Goal: Transaction & Acquisition: Purchase product/service

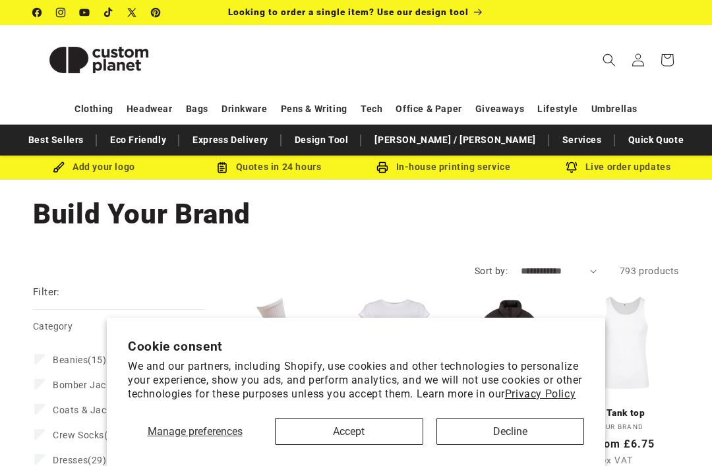
click at [507, 432] on button "Decline" at bounding box center [510, 431] width 148 height 27
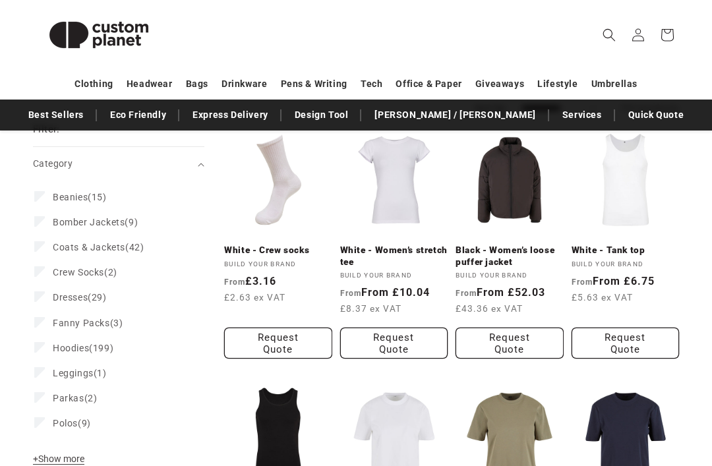
scroll to position [162, 0]
click at [45, 465] on button "+ Show more - Show less" at bounding box center [60, 463] width 55 height 18
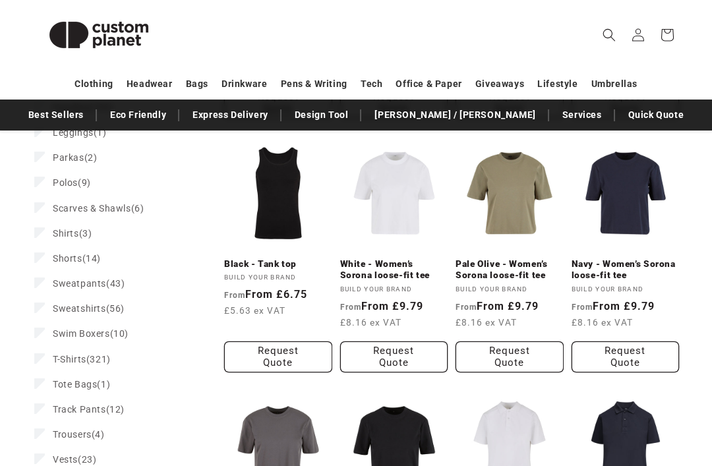
scroll to position [403, 0]
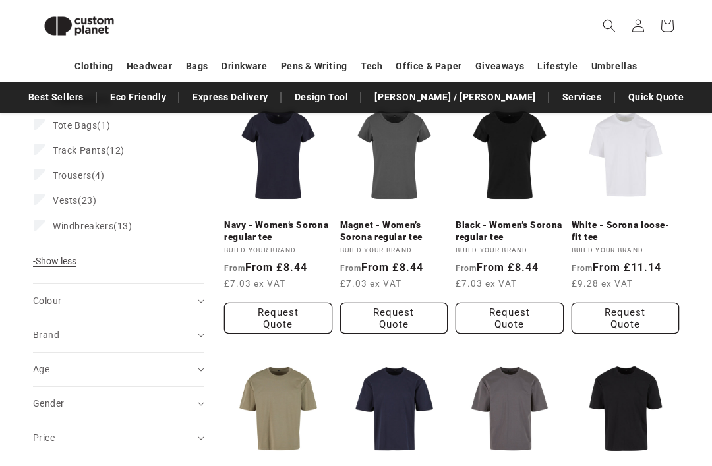
scroll to position [682, 0]
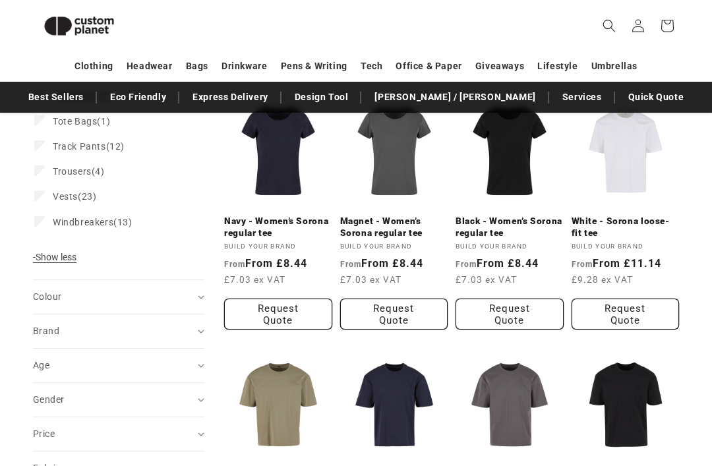
click at [199, 296] on icon "Colour (0 selected)" at bounding box center [201, 297] width 7 height 4
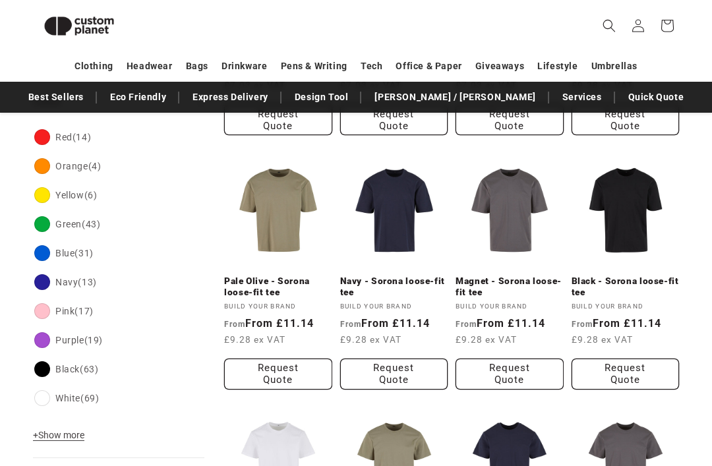
scroll to position [877, 0]
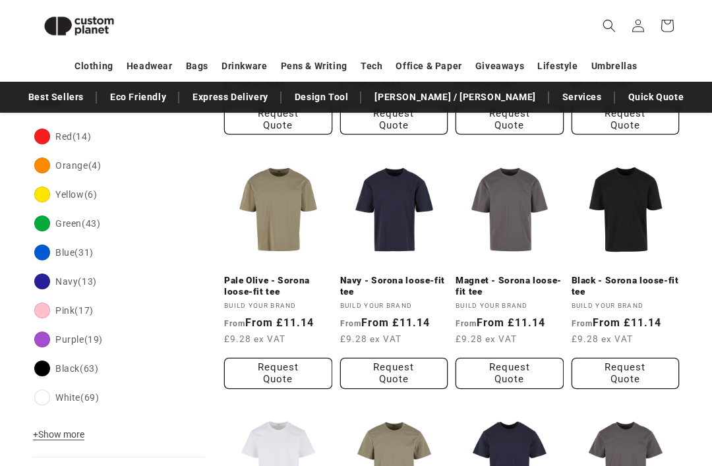
click at [59, 436] on span "+ Show more" at bounding box center [58, 434] width 51 height 11
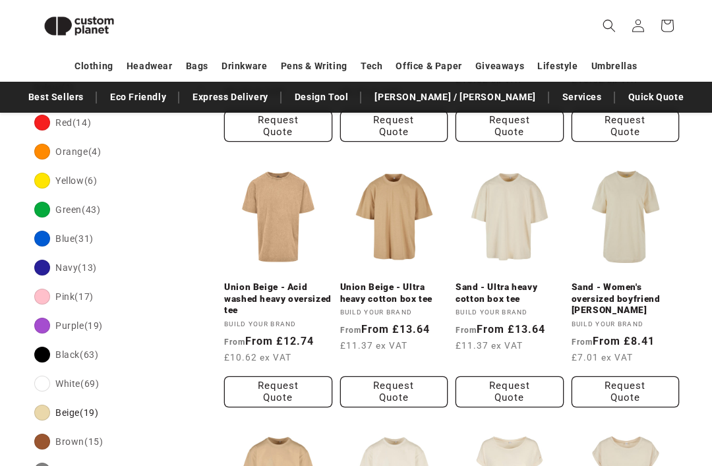
scroll to position [617, 0]
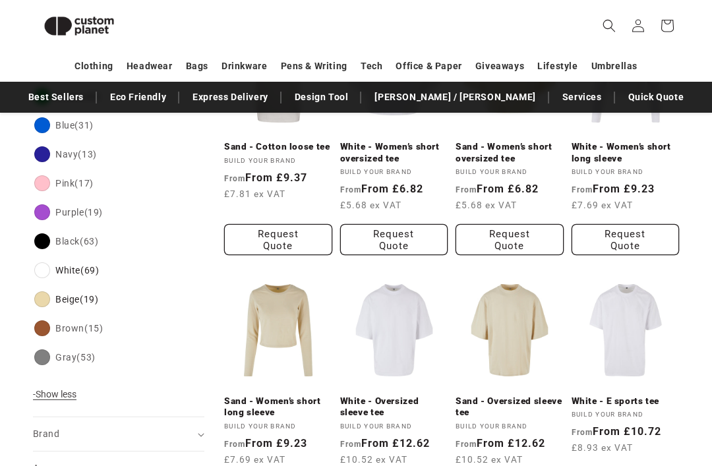
scroll to position [757, 0]
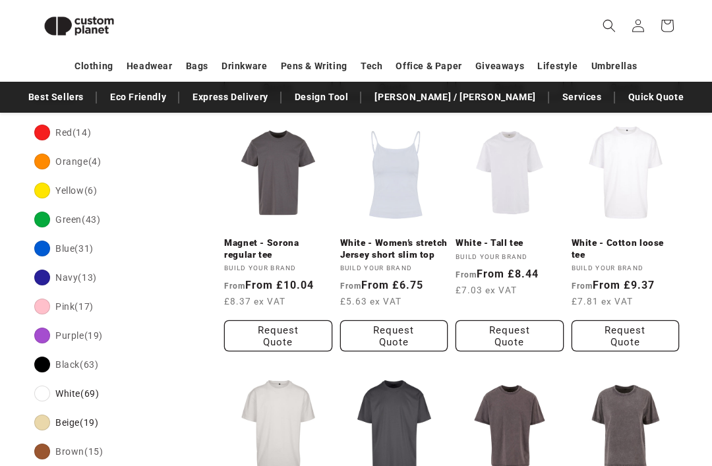
scroll to position [651, 0]
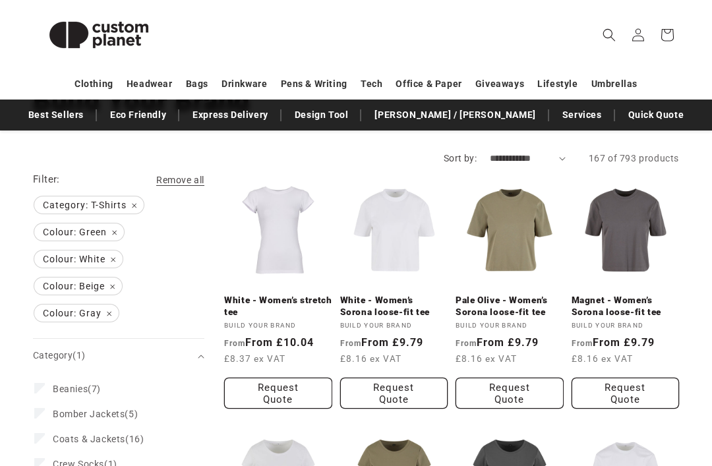
scroll to position [111, 0]
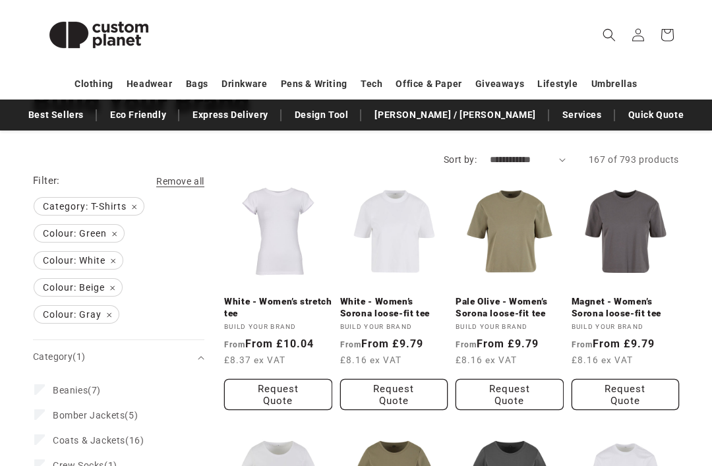
click at [635, 296] on link "Magnet - Women’s Sorona loose-fit tee" at bounding box center [626, 307] width 108 height 23
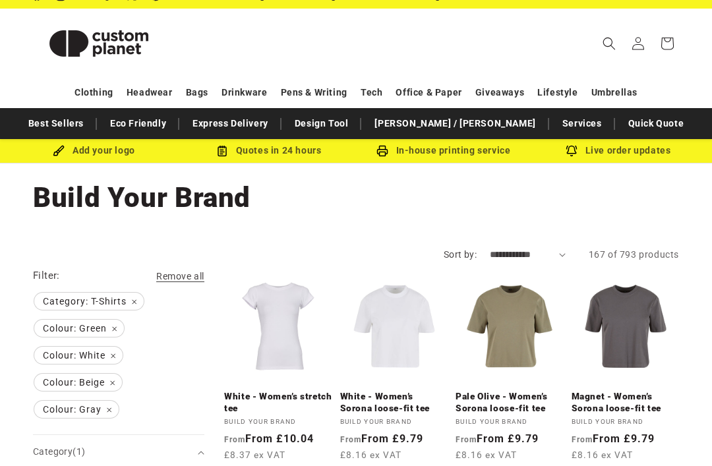
scroll to position [16, 0]
click at [117, 334] on span "Colour: Green Remove filter" at bounding box center [79, 328] width 90 height 17
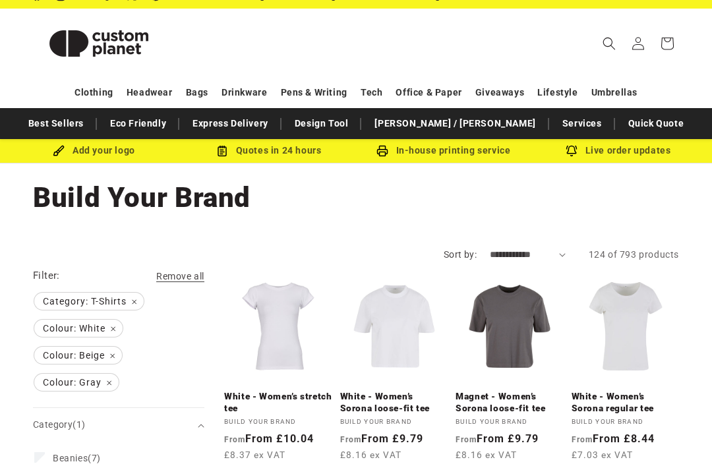
click at [111, 388] on span "Colour: Gray Remove filter" at bounding box center [76, 382] width 84 height 17
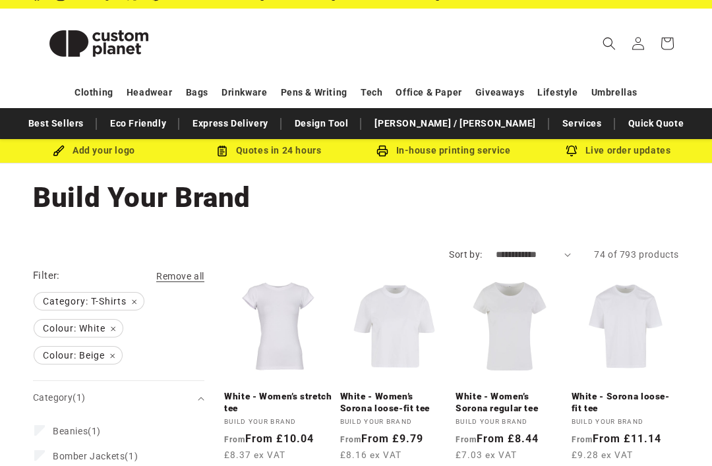
click at [121, 357] on span "Colour: Beige Remove filter" at bounding box center [78, 355] width 88 height 17
click at [117, 332] on span "Colour: White Remove filter" at bounding box center [78, 328] width 88 height 17
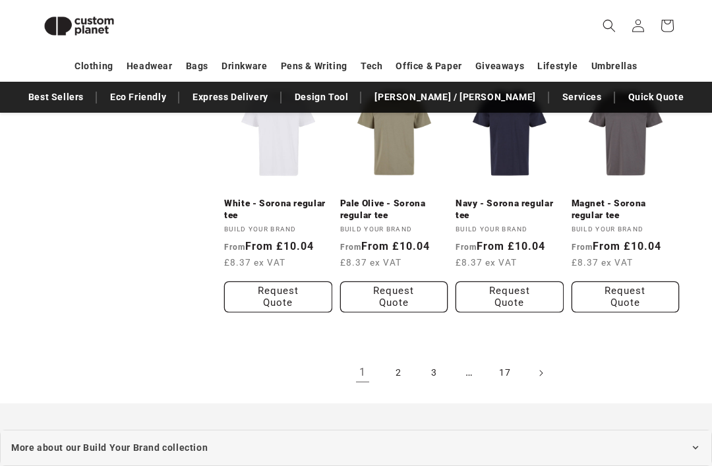
scroll to position [1208, 0]
click at [403, 370] on link "2" at bounding box center [398, 373] width 29 height 29
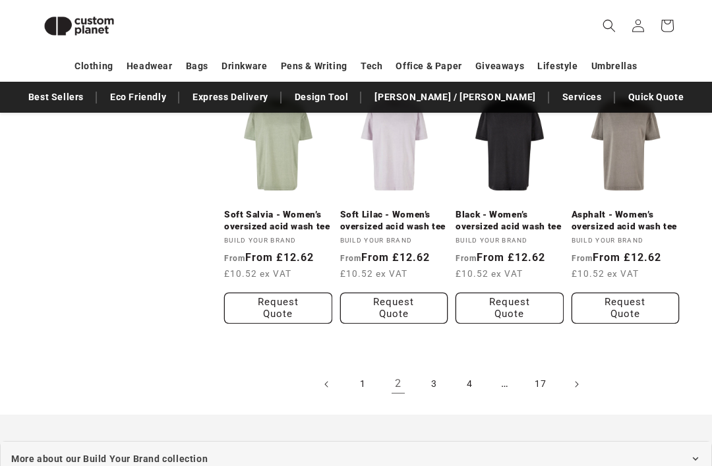
scroll to position [1195, 0]
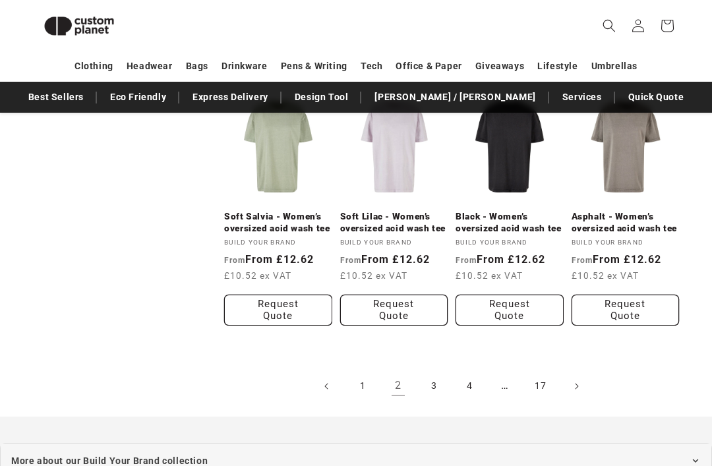
click at [442, 394] on link "3" at bounding box center [433, 386] width 29 height 29
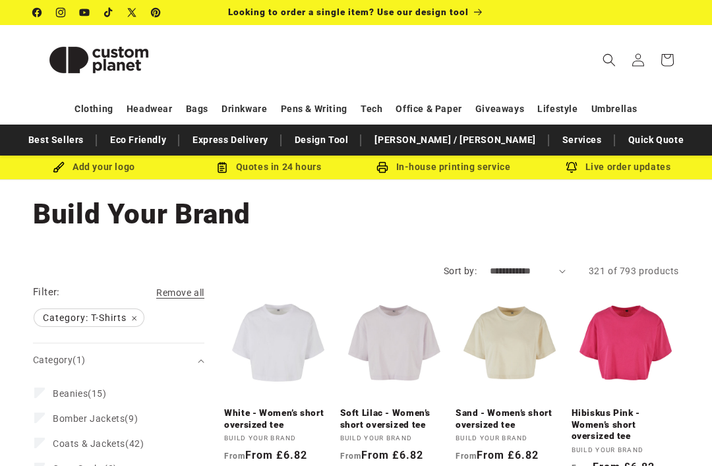
click at [180, 291] on span "Remove all" at bounding box center [180, 292] width 48 height 11
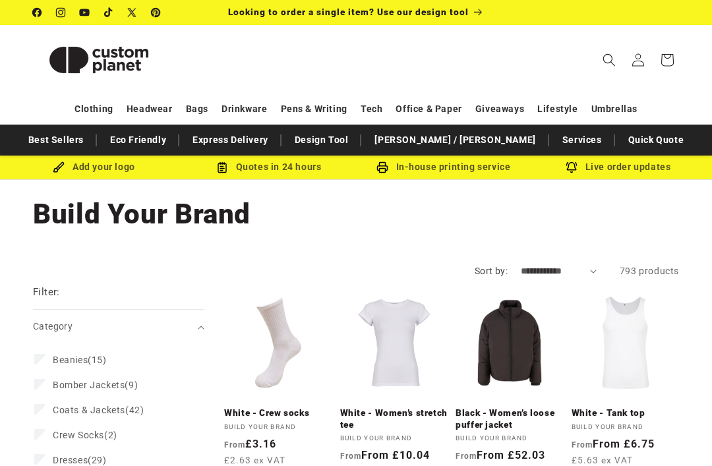
click at [605, 61] on icon "Search" at bounding box center [608, 59] width 13 height 13
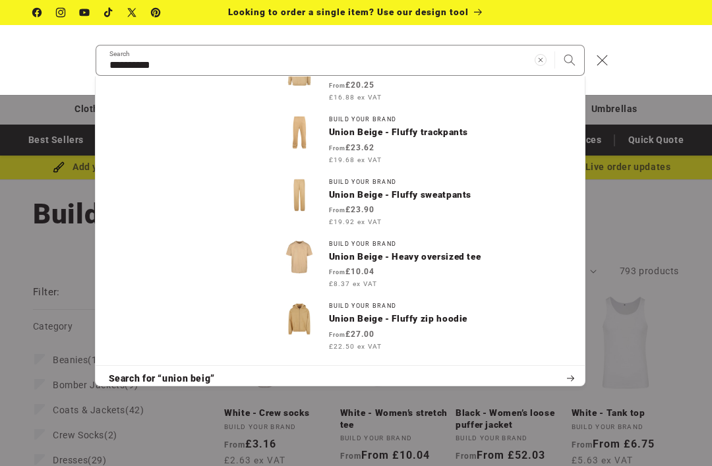
scroll to position [239, 0]
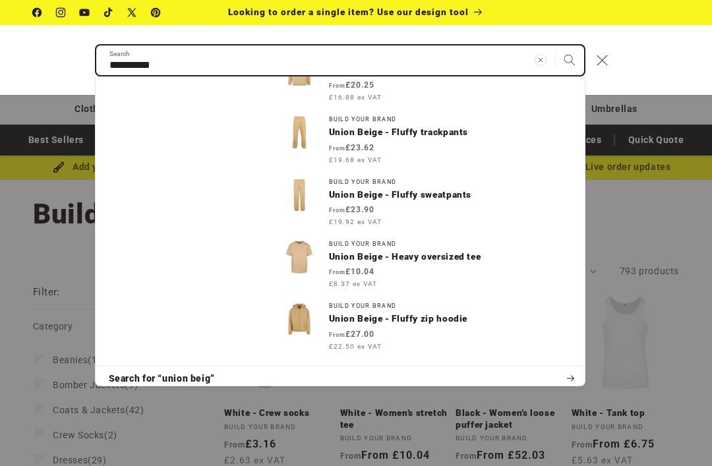
type input "**********"
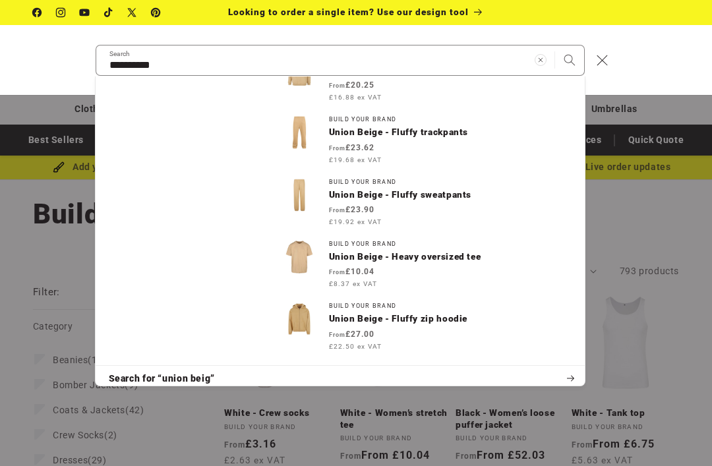
click at [299, 253] on img "Search" at bounding box center [299, 257] width 33 height 33
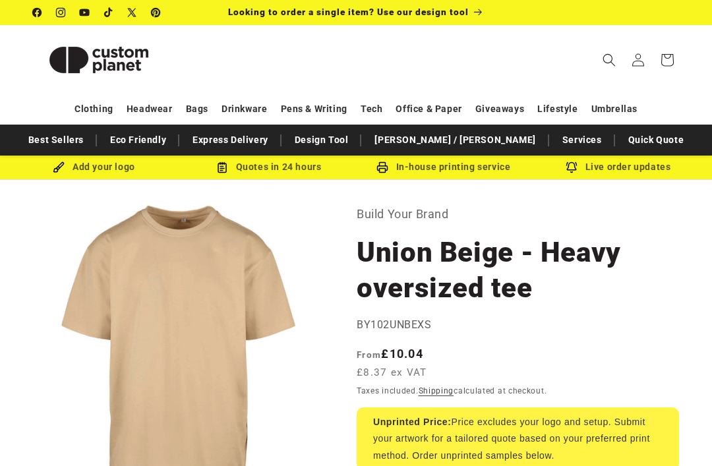
click at [606, 65] on icon "Search" at bounding box center [608, 59] width 13 height 13
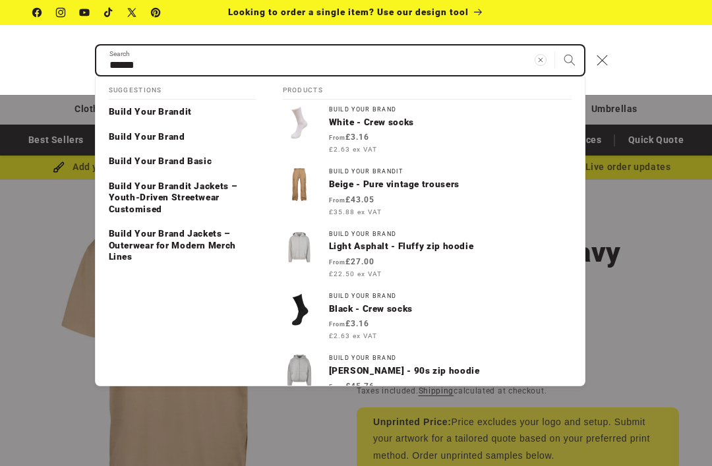
type input "*****"
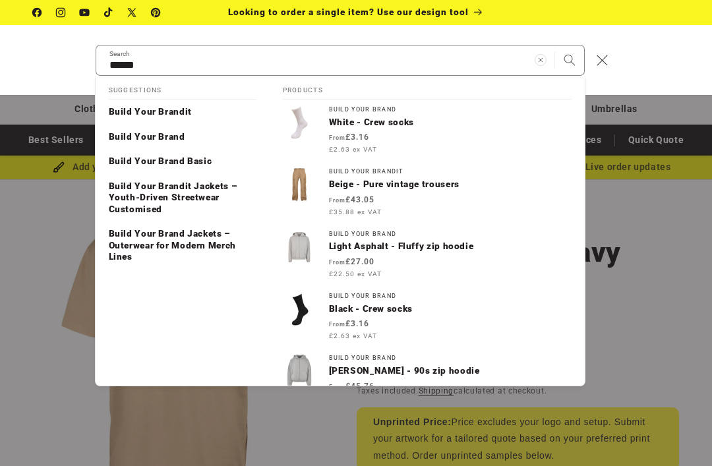
click at [179, 139] on p "Build Your Brand" at bounding box center [147, 137] width 76 height 12
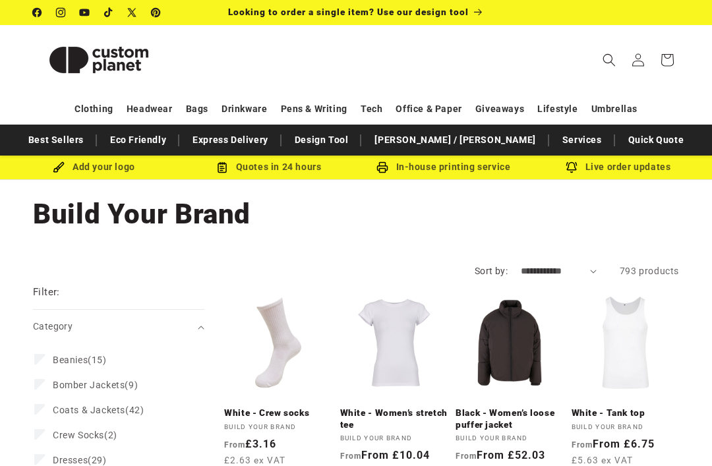
click at [610, 60] on icon "Search" at bounding box center [608, 59] width 13 height 13
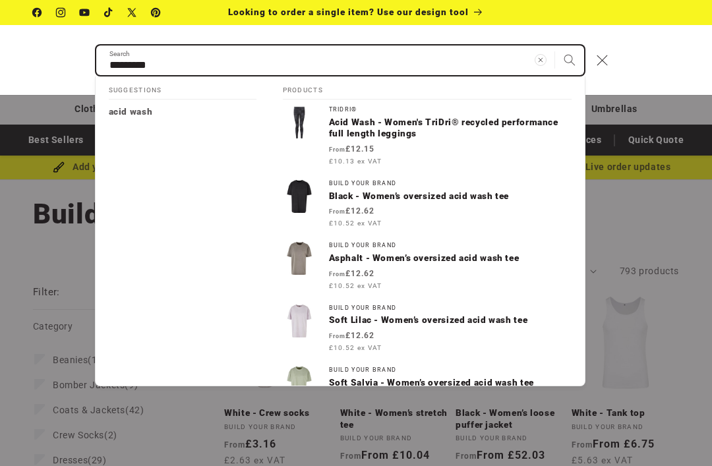
type input "*********"
click at [569, 60] on button "Search" at bounding box center [569, 59] width 29 height 29
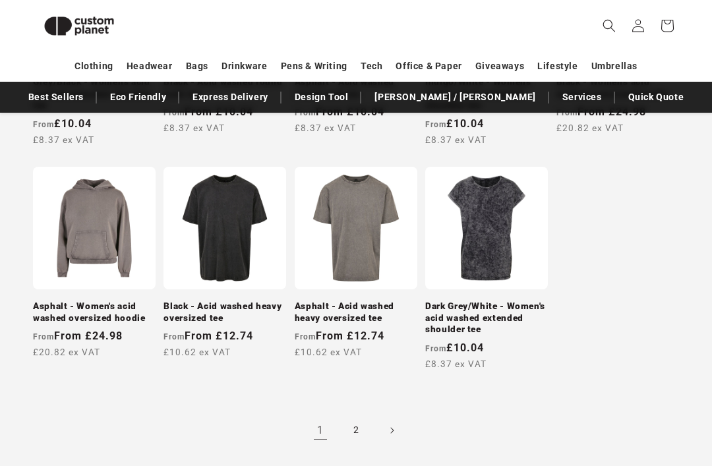
scroll to position [1102, 0]
click at [355, 427] on link "2" at bounding box center [355, 430] width 29 height 29
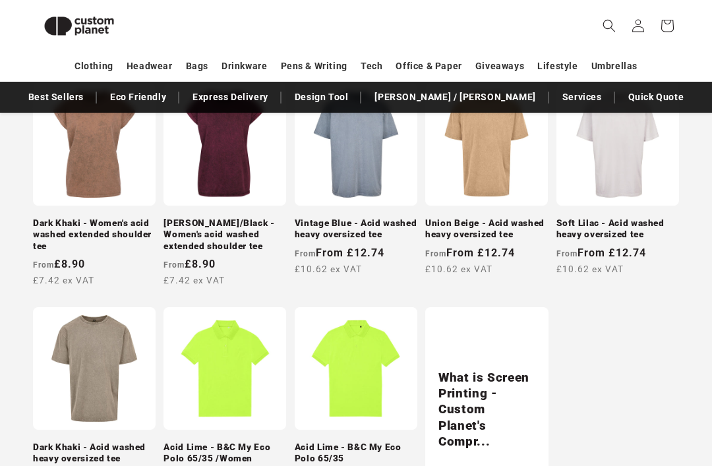
scroll to position [501, 0]
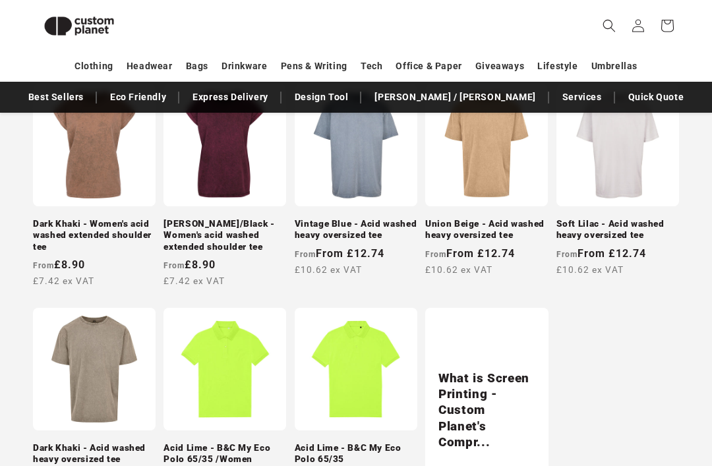
click at [84, 442] on link "Dark Khaki - Acid washed heavy oversized tee" at bounding box center [94, 453] width 123 height 23
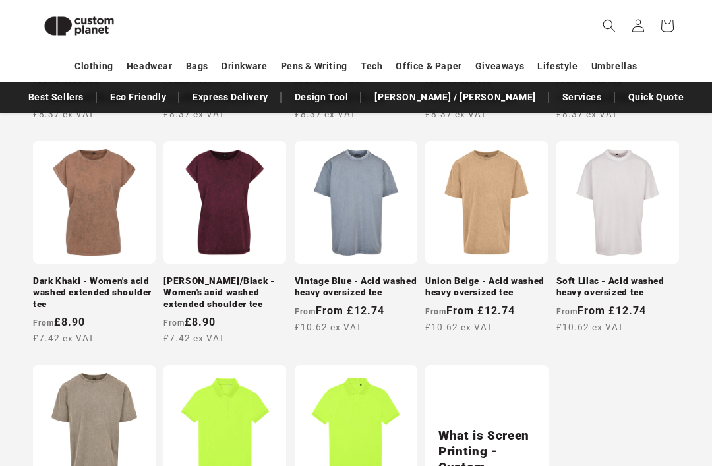
scroll to position [436, 0]
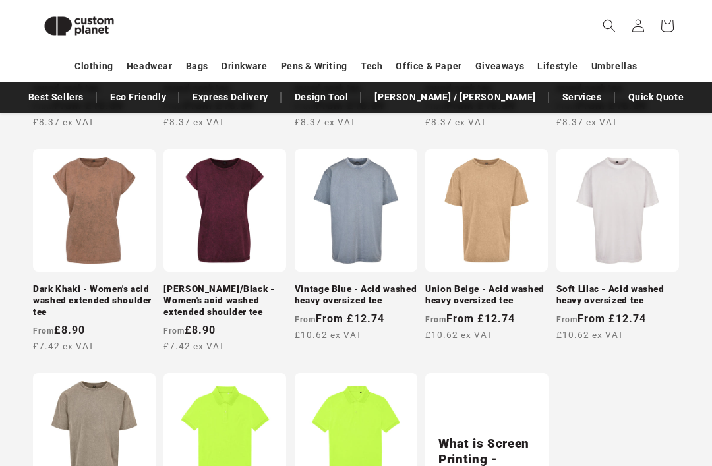
click at [497, 283] on link "Union Beige - Acid washed heavy oversized tee" at bounding box center [486, 294] width 123 height 23
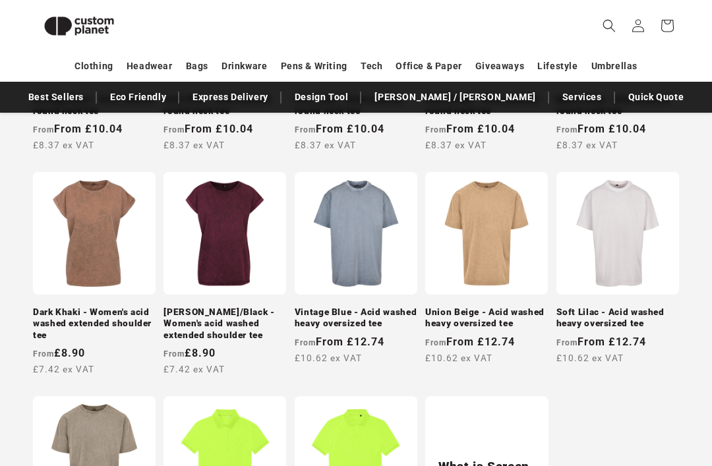
scroll to position [404, 0]
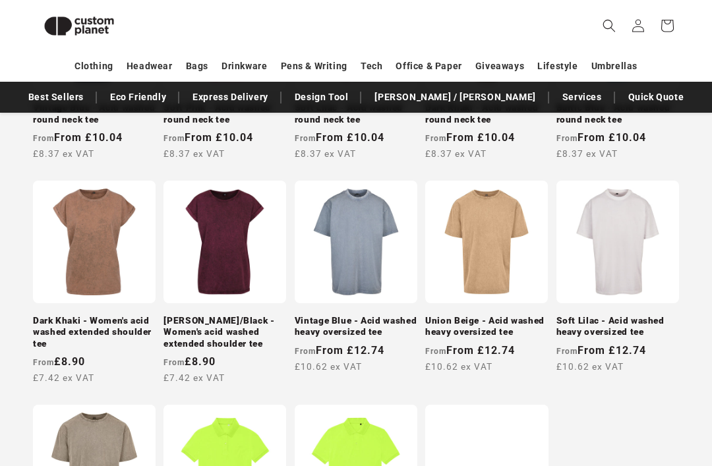
click at [613, 315] on link "Soft Lilac - Acid washed heavy oversized tee" at bounding box center [617, 326] width 123 height 23
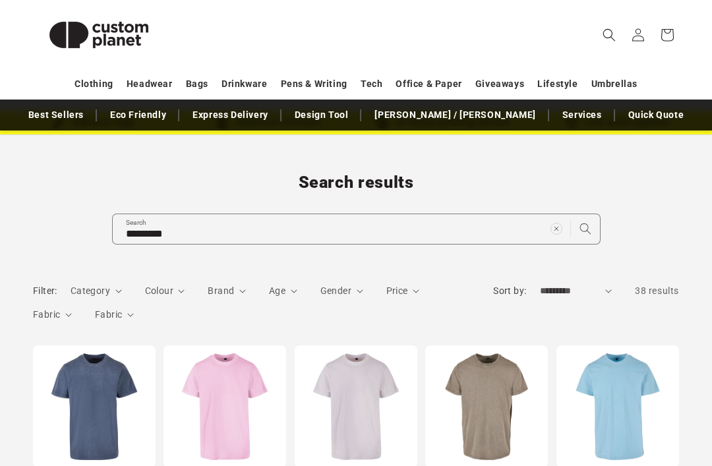
scroll to position [0, 0]
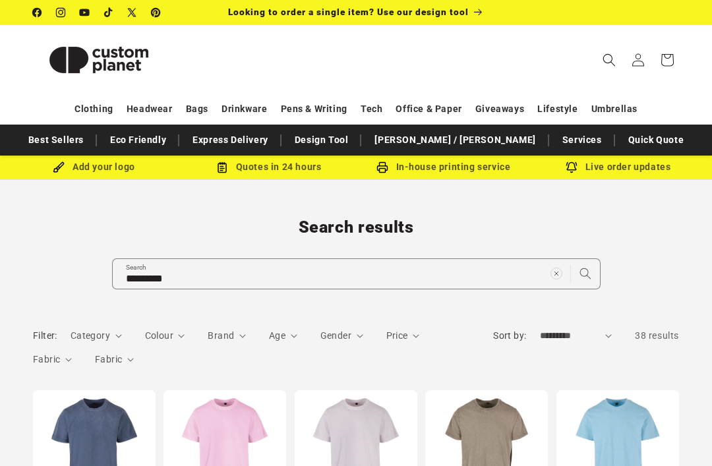
click at [551, 273] on icon "Clear search term" at bounding box center [556, 274] width 12 height 12
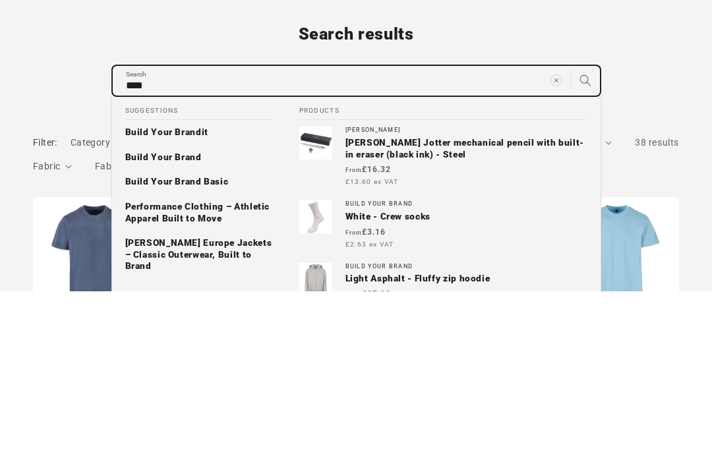
type input "****"
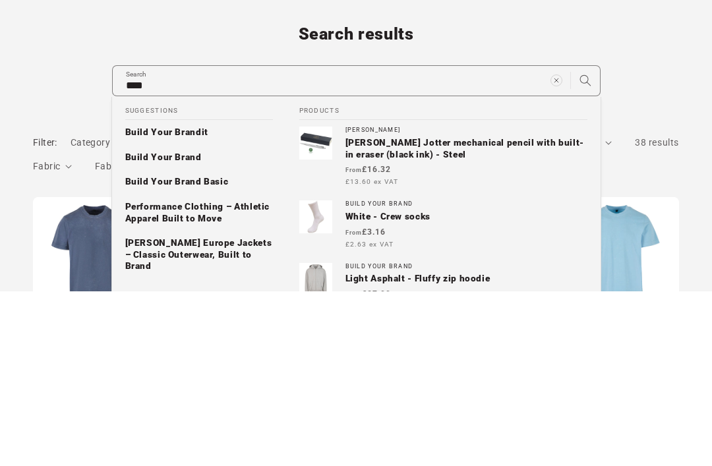
click at [186, 327] on p "Build Your Brand" at bounding box center [163, 333] width 76 height 12
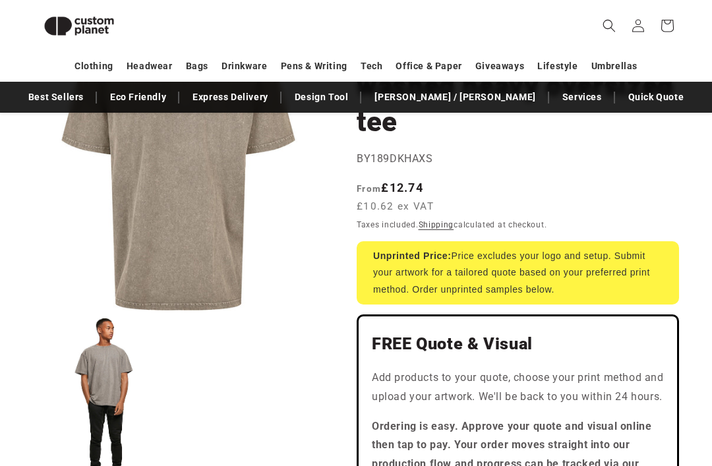
scroll to position [194, 0]
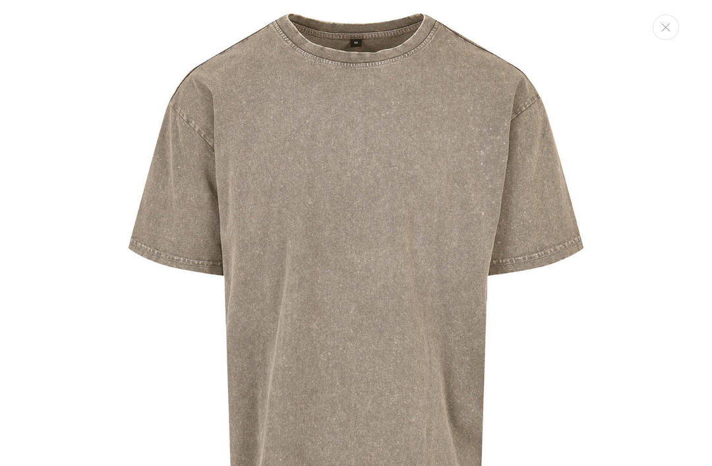
scroll to position [590, 0]
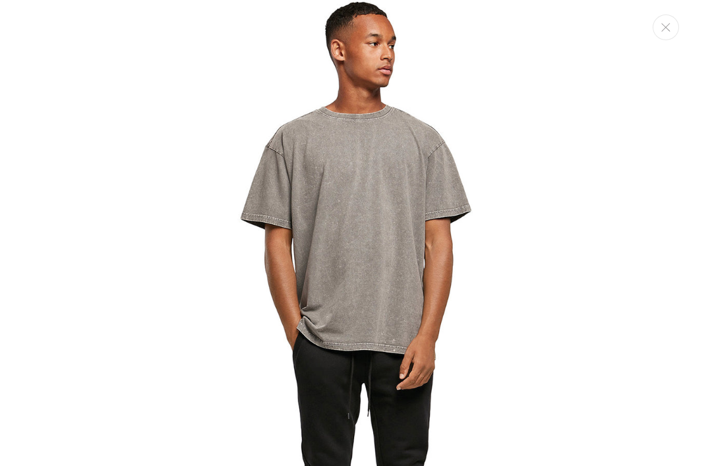
click at [660, 30] on button "Close" at bounding box center [666, 28] width 26 height 26
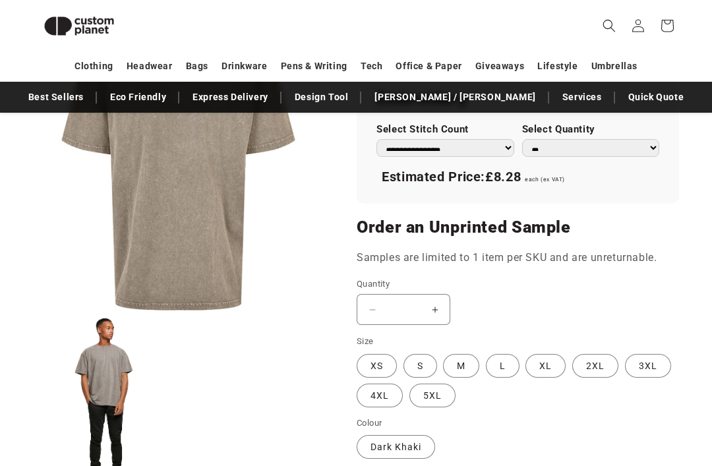
scroll to position [999, 0]
click at [438, 314] on button "Increase quantity for Dark Khaki - Acid washed heavy oversized tee" at bounding box center [435, 308] width 30 height 31
click at [436, 314] on button "Increase quantity for Dark Khaki - Acid washed heavy oversized tee" at bounding box center [435, 308] width 30 height 31
click at [435, 318] on button "Increase quantity for Dark Khaki - Acid washed heavy oversized tee" at bounding box center [435, 308] width 30 height 31
click at [457, 367] on label "M Variant sold out or unavailable" at bounding box center [461, 365] width 36 height 24
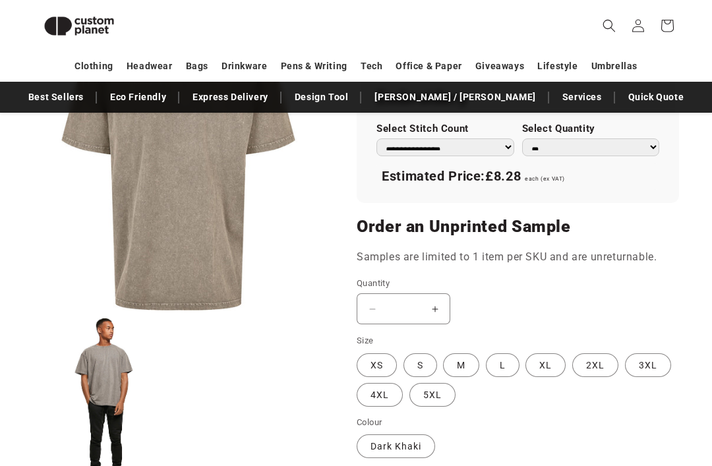
click at [440, 316] on button "Increase quantity for Dark Khaki - Acid washed heavy oversized tee" at bounding box center [435, 308] width 30 height 31
click at [436, 318] on button "Increase quantity for Dark Khaki - Acid washed heavy oversized tee" at bounding box center [435, 308] width 30 height 31
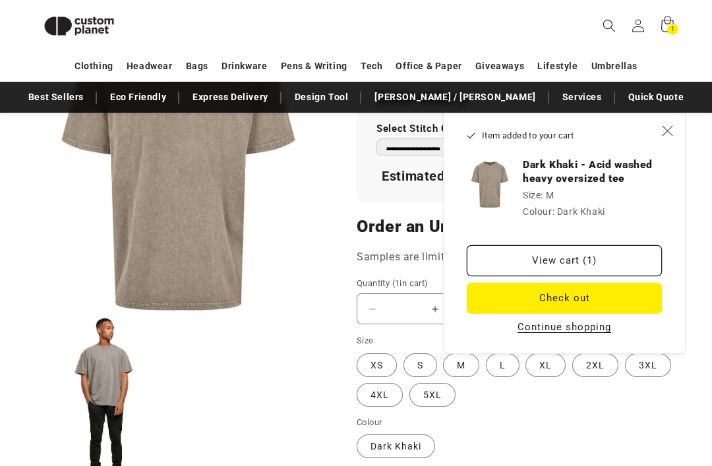
click at [547, 331] on button "Continue shopping" at bounding box center [564, 326] width 102 height 13
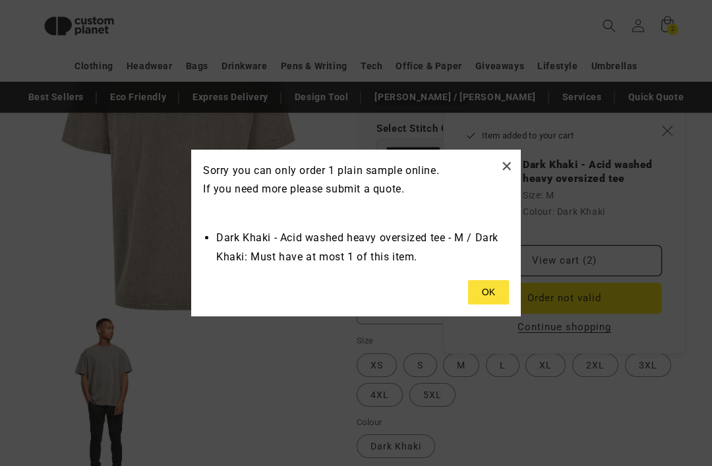
click at [491, 305] on button at bounding box center [488, 292] width 41 height 25
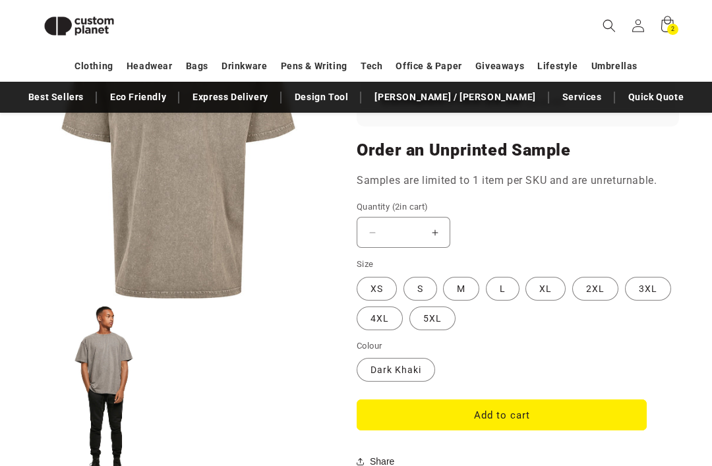
scroll to position [1075, 0]
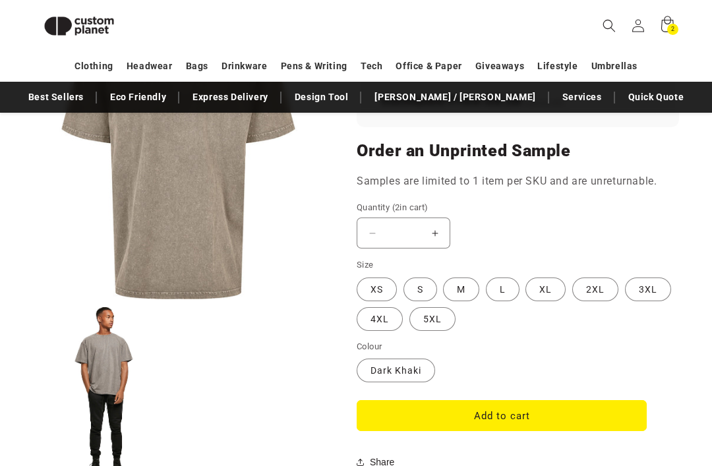
click at [501, 300] on label "L Variant sold out or unavailable" at bounding box center [503, 290] width 34 height 24
click at [519, 420] on button "Add to cart" at bounding box center [502, 415] width 290 height 31
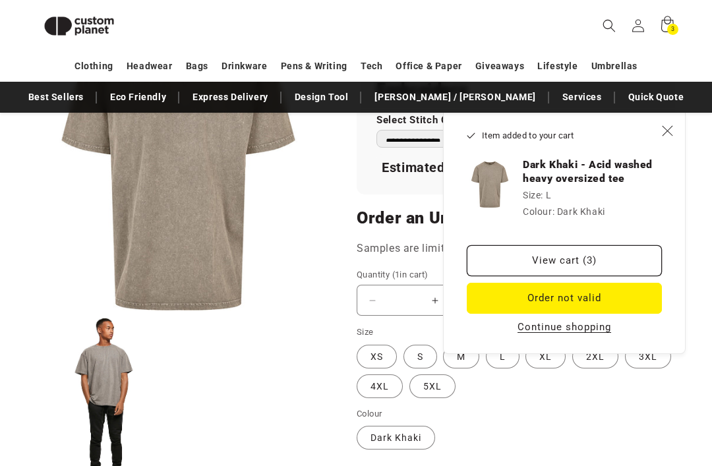
scroll to position [1010, 0]
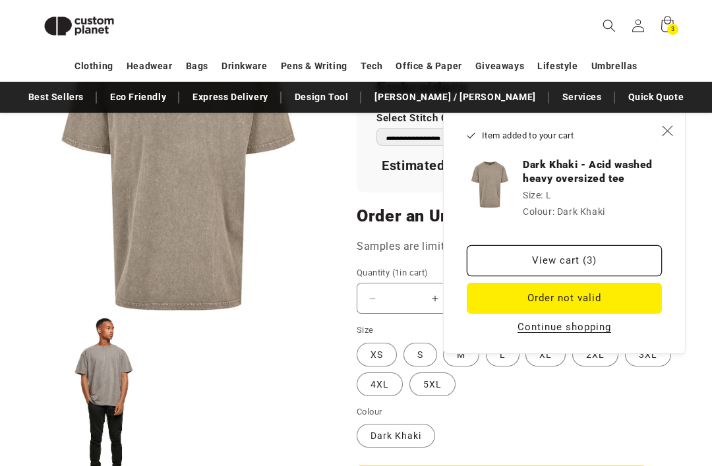
click at [667, 127] on icon "Close" at bounding box center [667, 130] width 11 height 11
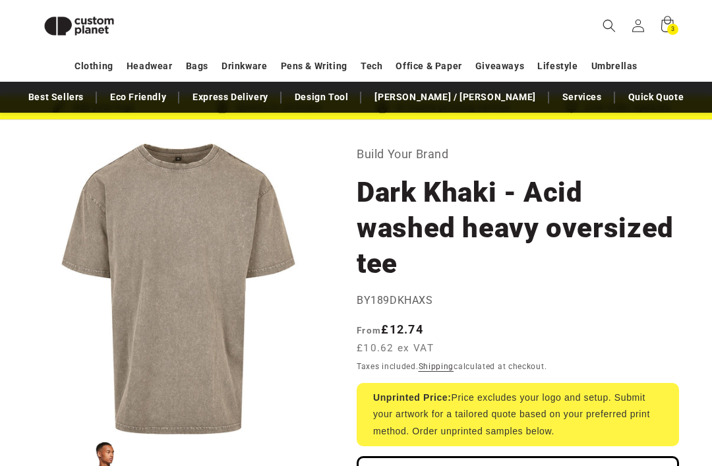
scroll to position [0, 0]
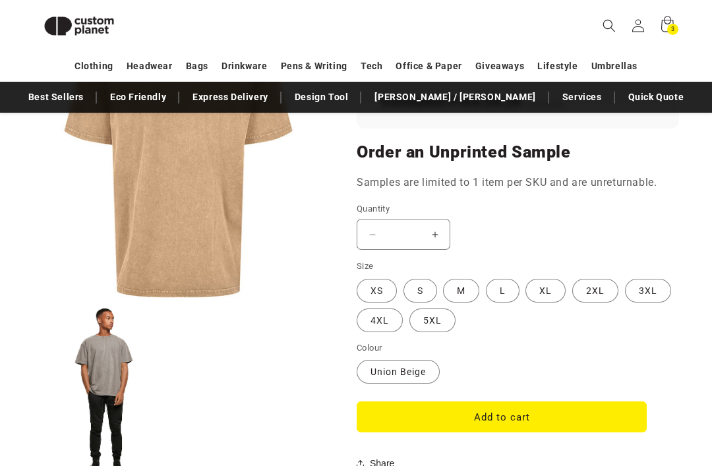
scroll to position [1082, 0]
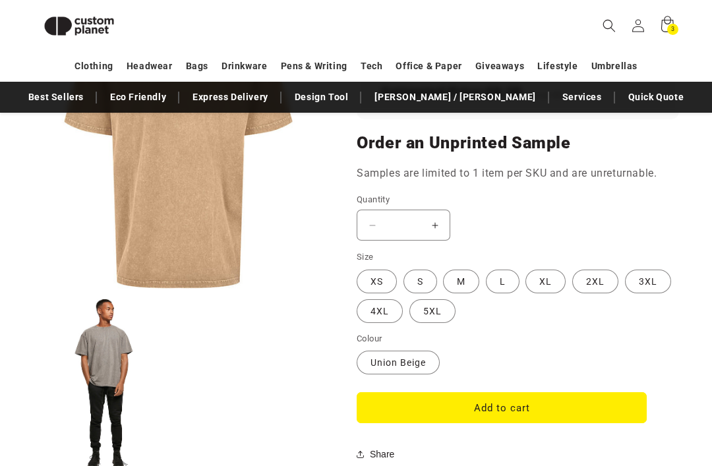
click at [460, 289] on label "M Variant sold out or unavailable" at bounding box center [461, 282] width 36 height 24
click at [496, 286] on label "L Variant sold out or unavailable" at bounding box center [503, 282] width 34 height 24
click at [508, 419] on button "Add to cart" at bounding box center [502, 407] width 290 height 31
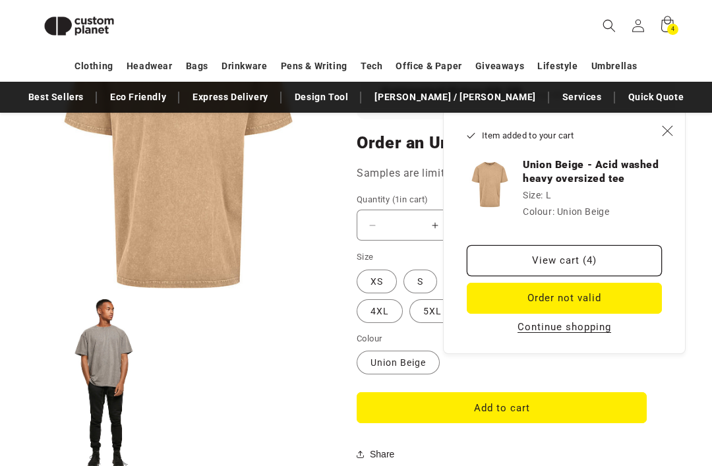
click at [538, 330] on button "Continue shopping" at bounding box center [564, 326] width 102 height 13
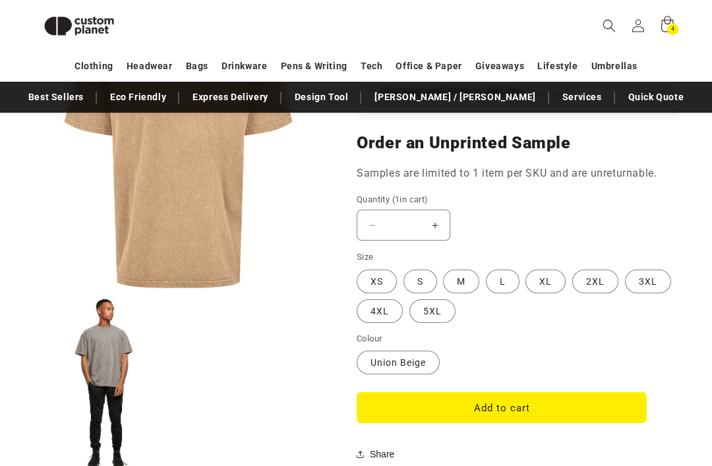
click at [461, 286] on label "M Variant sold out or unavailable" at bounding box center [461, 282] width 36 height 24
click at [488, 407] on button "Add to cart" at bounding box center [502, 407] width 290 height 31
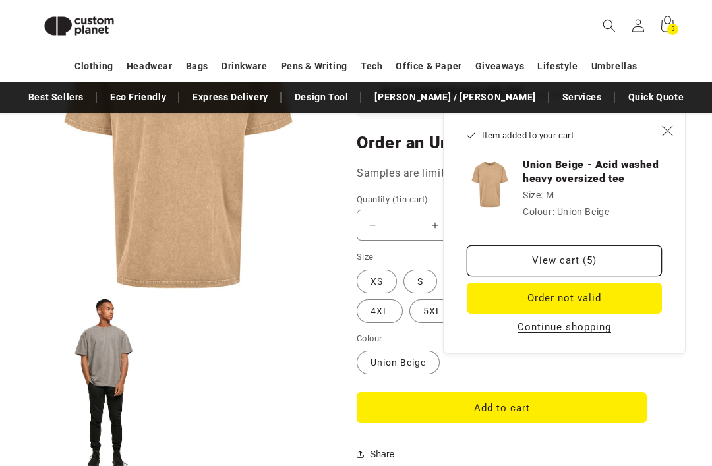
click at [412, 290] on label "S Variant sold out or unavailable" at bounding box center [420, 282] width 34 height 24
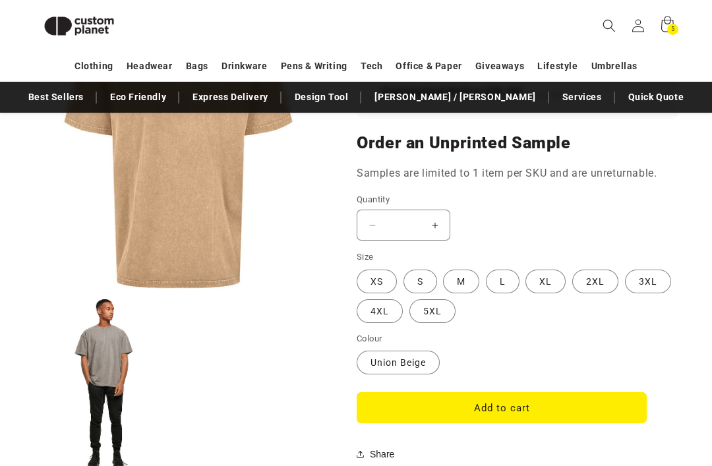
click at [499, 419] on button "Add to cart" at bounding box center [502, 407] width 290 height 31
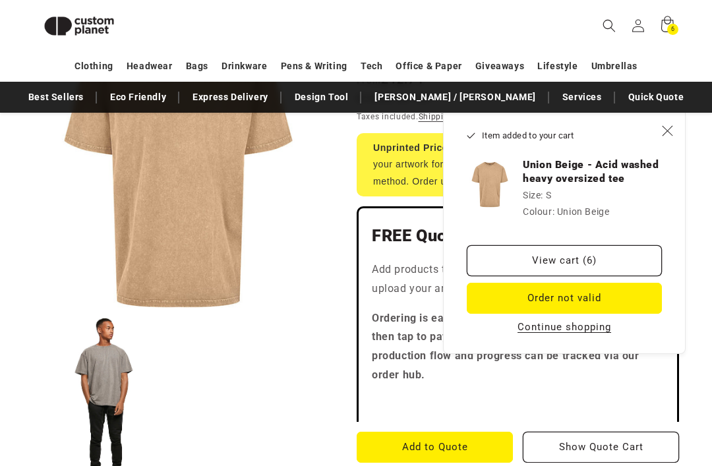
scroll to position [278, 0]
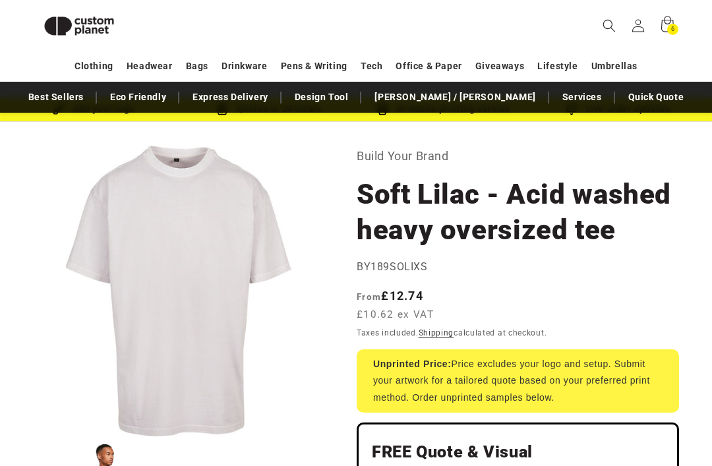
click at [33, 437] on button "Open media 1 in modal" at bounding box center [33, 437] width 0 height 0
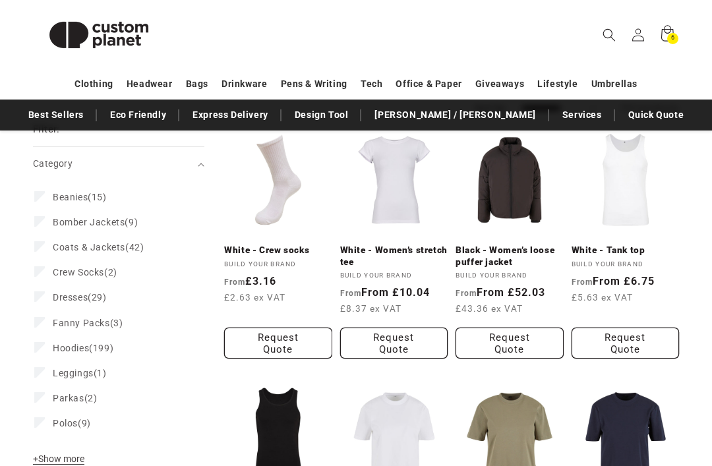
scroll to position [167, 0]
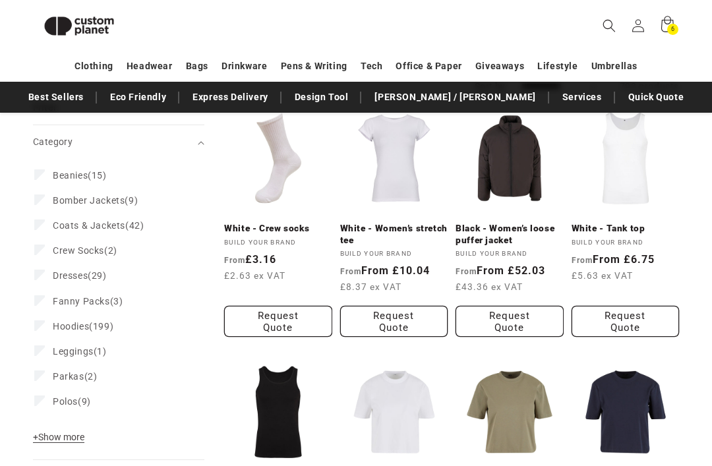
click at [61, 433] on span "+ Show more" at bounding box center [58, 437] width 51 height 11
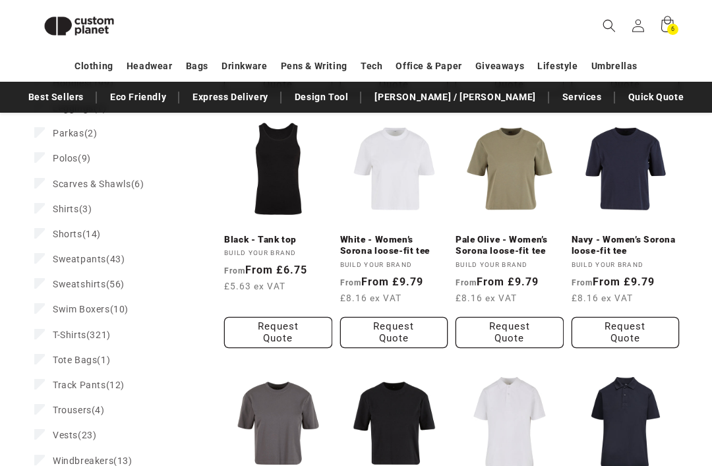
scroll to position [410, 0]
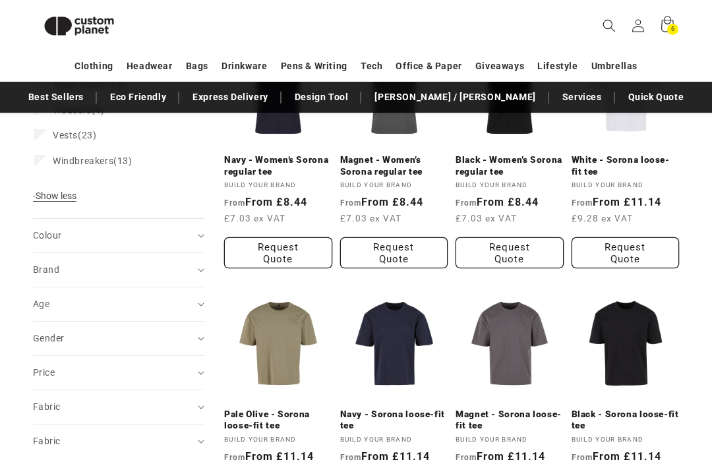
scroll to position [744, 0]
click at [195, 226] on summary "Colour (0)" at bounding box center [118, 236] width 171 height 34
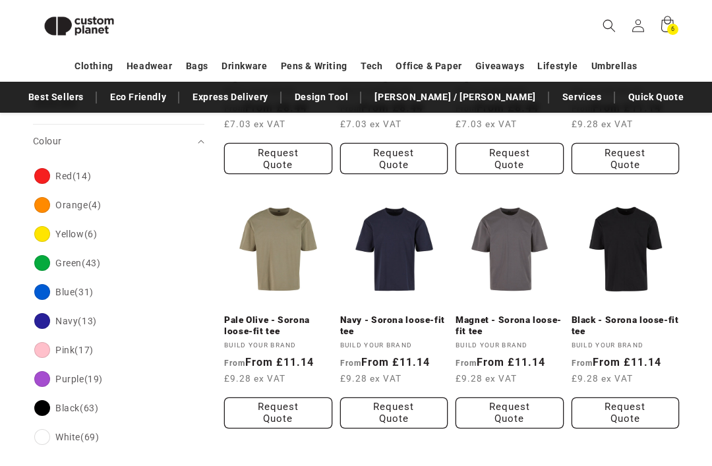
scroll to position [850, 0]
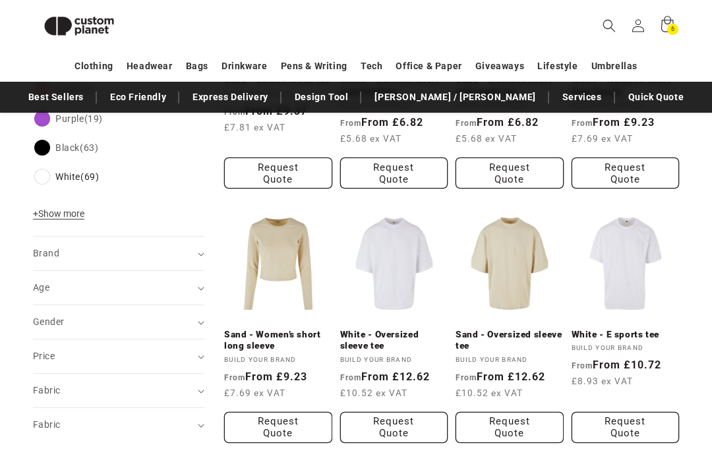
scroll to position [823, 0]
click at [201, 321] on icon "Gender (0 selected)" at bounding box center [201, 323] width 7 height 4
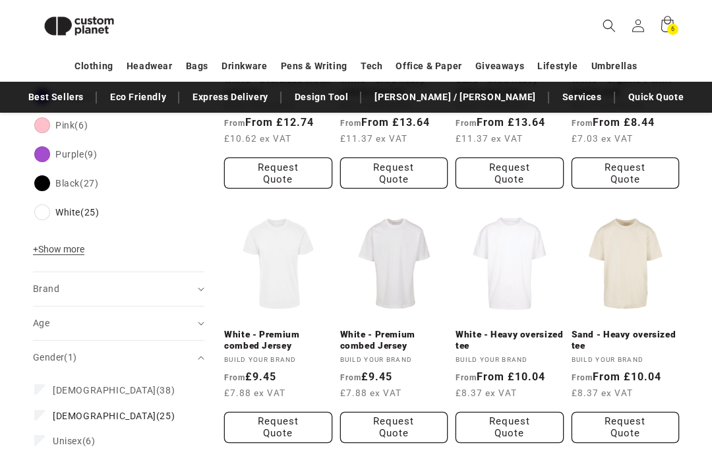
click at [516, 329] on link "White - Heavy oversized tee" at bounding box center [509, 340] width 108 height 23
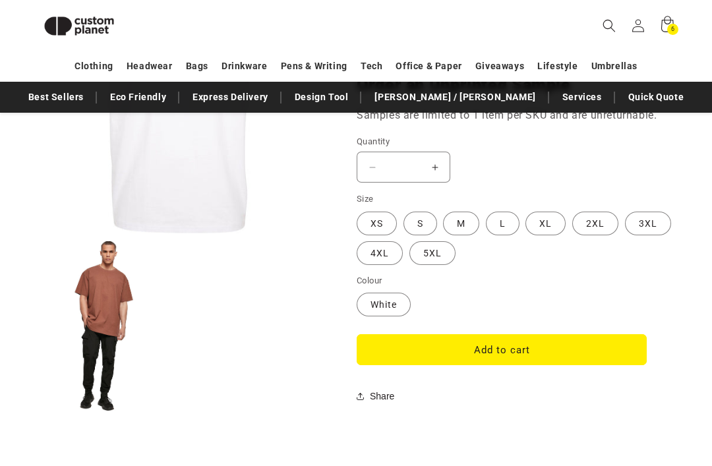
scroll to position [1105, 0]
click at [578, 234] on label "2XL Variant sold out or unavailable" at bounding box center [595, 224] width 46 height 24
click at [552, 361] on button "Add to cart" at bounding box center [502, 349] width 290 height 31
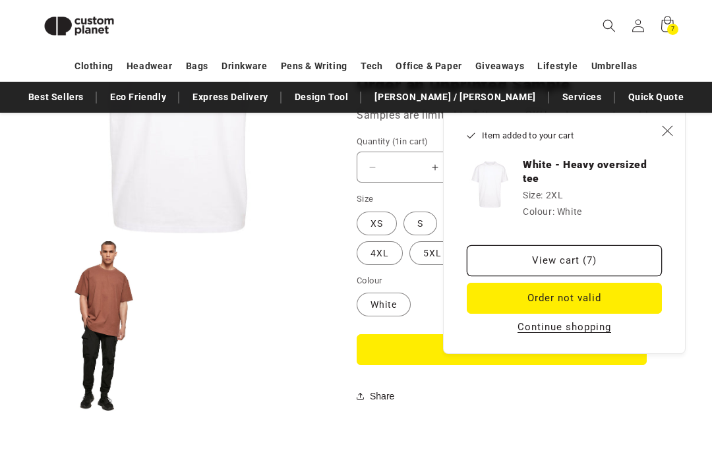
click at [667, 132] on icon "Close" at bounding box center [667, 130] width 11 height 11
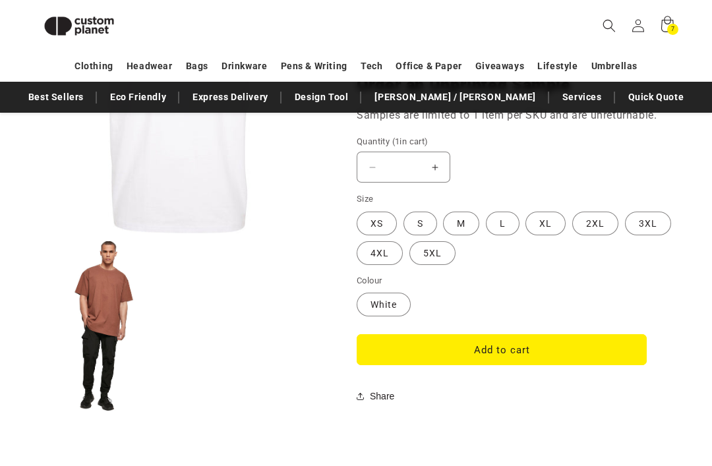
click at [630, 234] on label "3XL Variant sold out or unavailable" at bounding box center [648, 224] width 46 height 24
click at [556, 363] on button "Add to cart" at bounding box center [502, 349] width 290 height 31
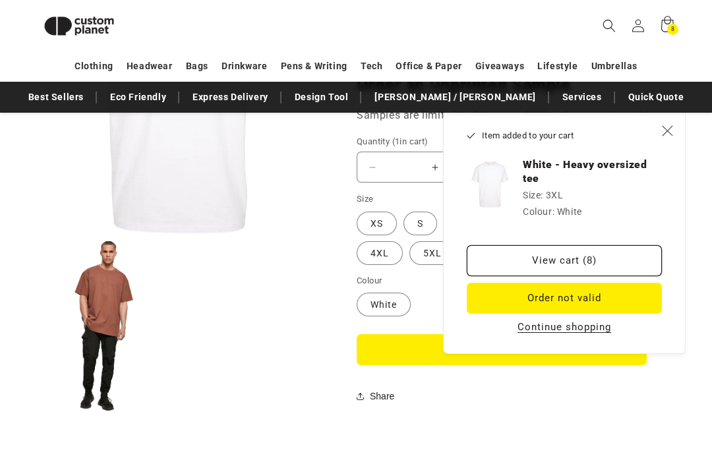
click at [665, 127] on icon "Close" at bounding box center [667, 130] width 11 height 11
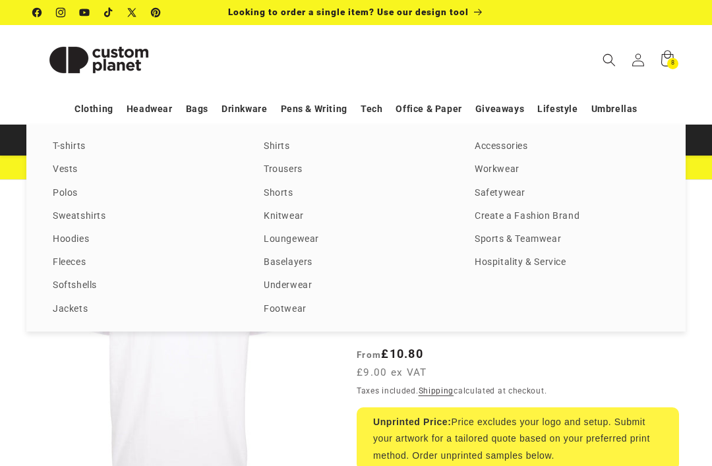
click at [67, 153] on link "T-shirts" at bounding box center [145, 147] width 185 height 18
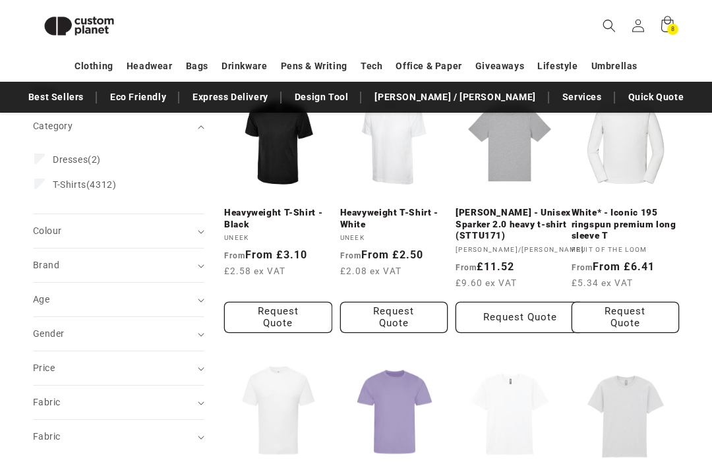
scroll to position [183, 0]
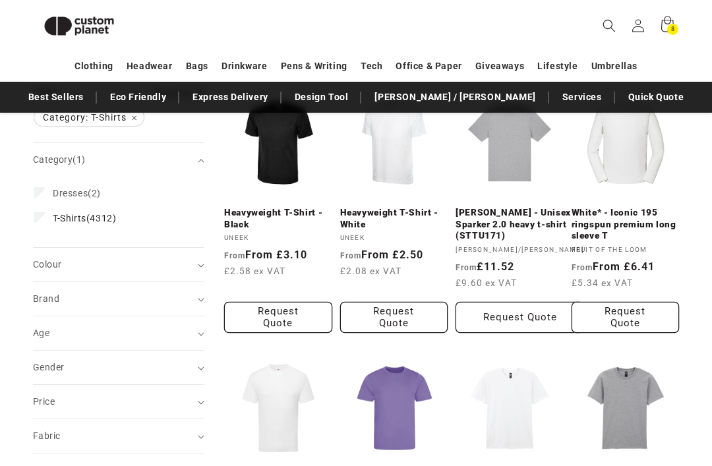
click at [200, 329] on summary "Age (0)" at bounding box center [118, 333] width 171 height 34
click at [202, 332] on icon "Age (0 selected)" at bounding box center [201, 333] width 6 height 3
click at [202, 367] on icon "Gender (0 selected)" at bounding box center [201, 369] width 7 height 4
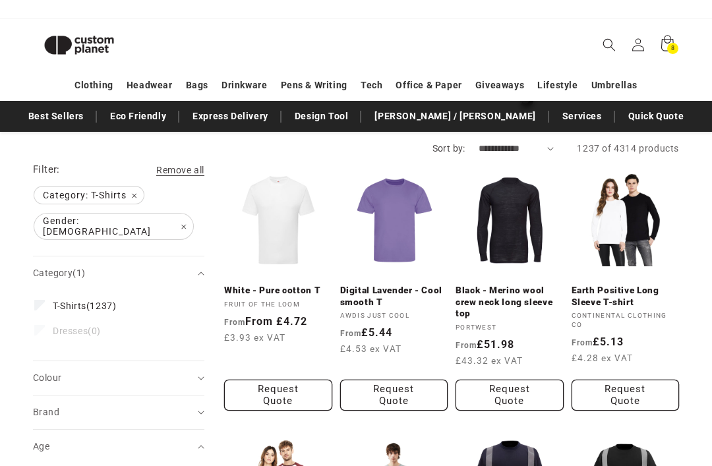
scroll to position [105, 0]
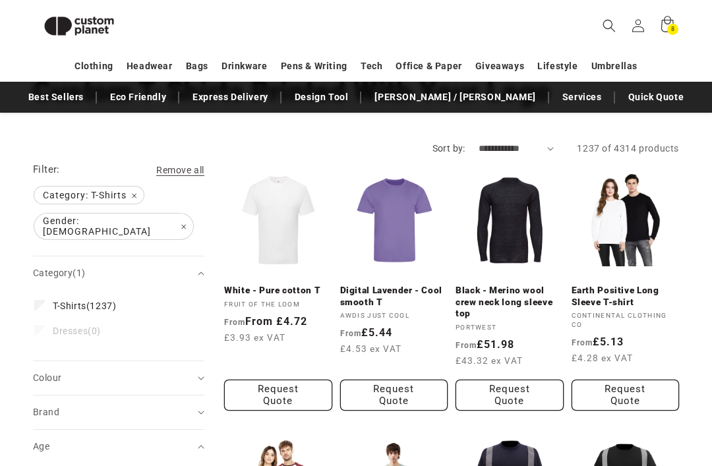
click at [203, 361] on summary "Colour (0)" at bounding box center [118, 378] width 171 height 34
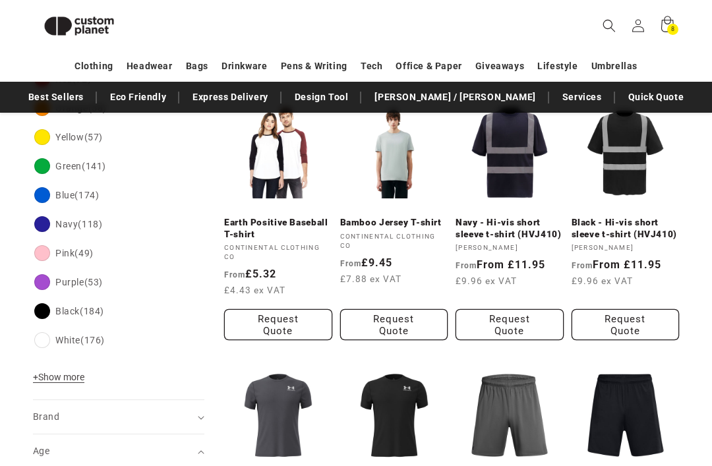
scroll to position [438, 0]
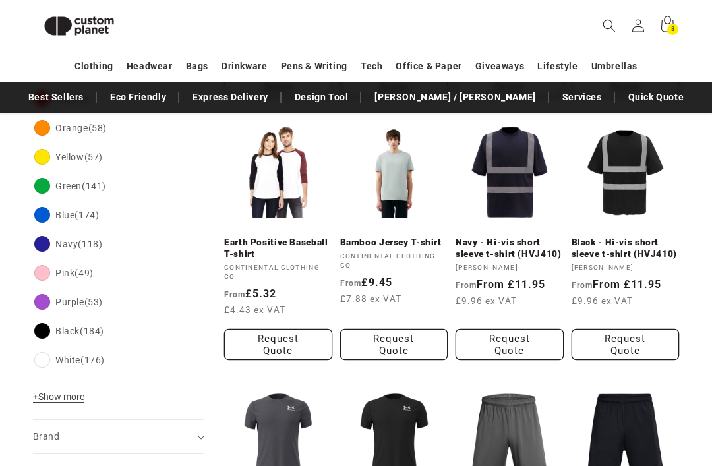
click at [59, 392] on span "+ Show more" at bounding box center [58, 397] width 51 height 11
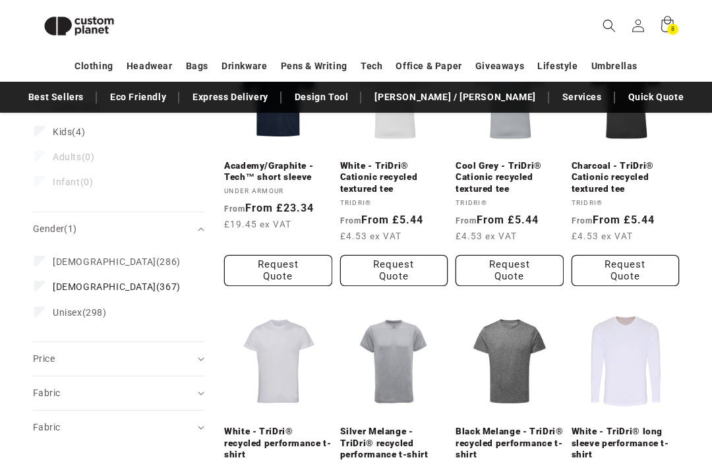
scroll to position [1015, 0]
click at [202, 392] on icon "Fabric (0 selected)" at bounding box center [201, 394] width 7 height 4
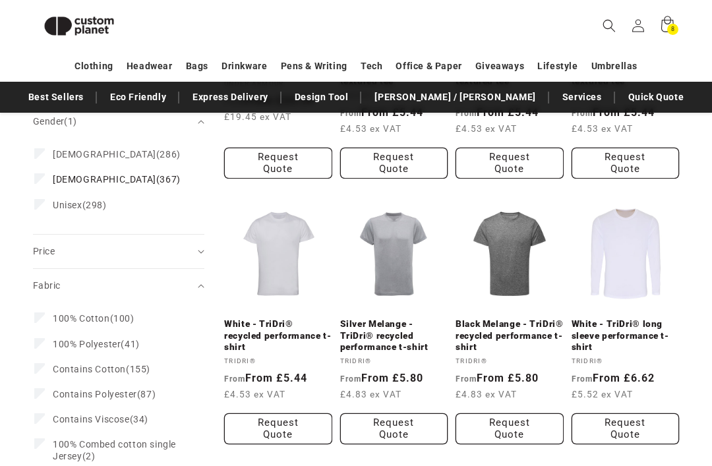
scroll to position [1138, 0]
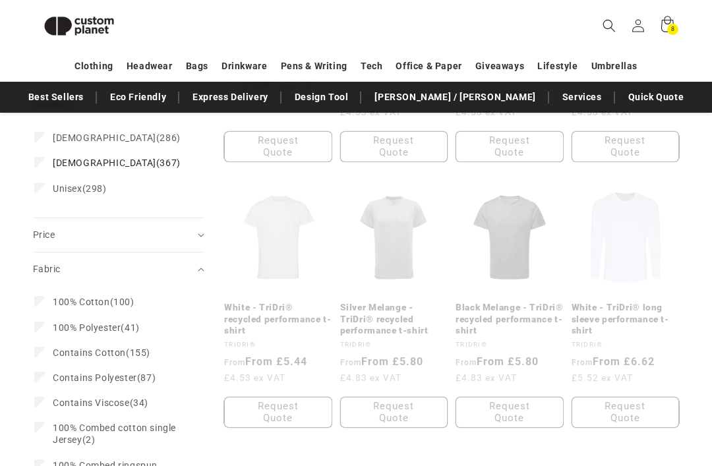
scroll to position [1139, 0]
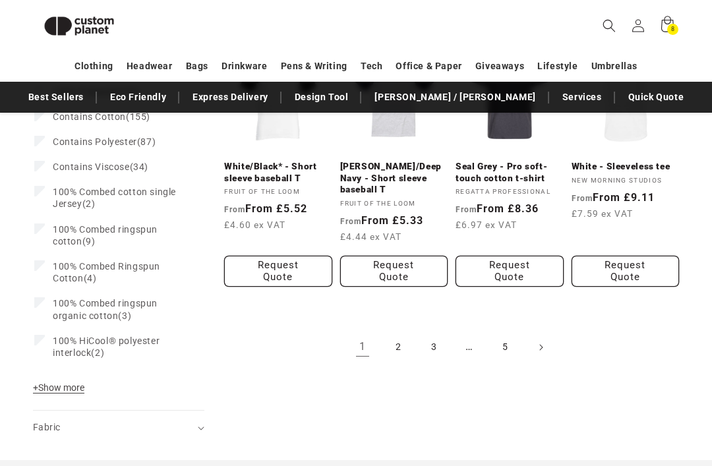
click at [204, 413] on summary "Fabric (0)" at bounding box center [118, 428] width 171 height 34
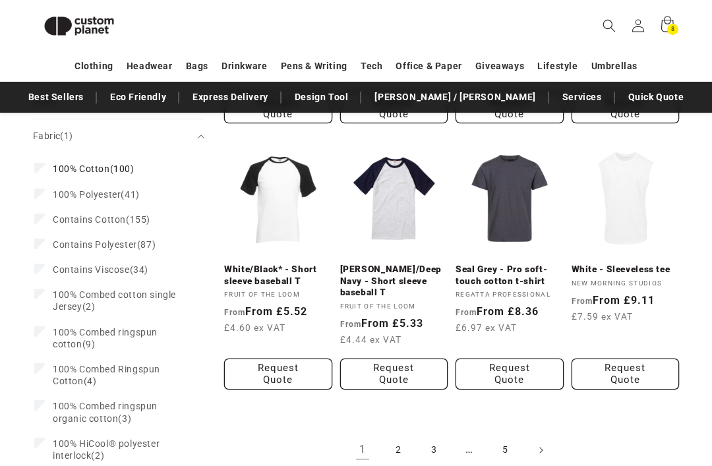
scroll to position [1154, 0]
click at [392, 436] on link "2" at bounding box center [398, 450] width 29 height 29
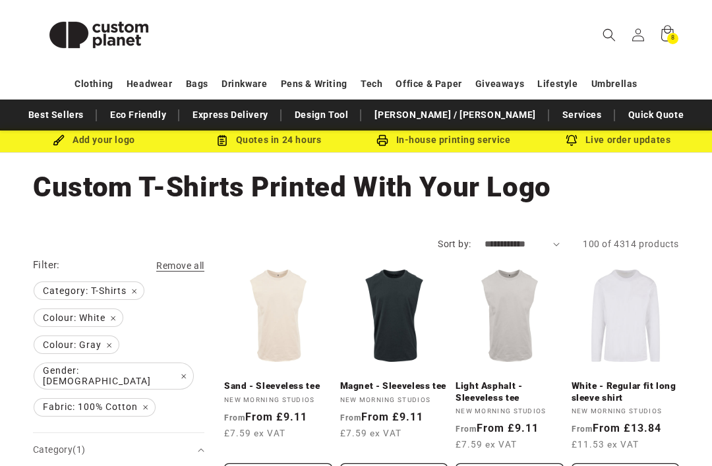
scroll to position [34, 0]
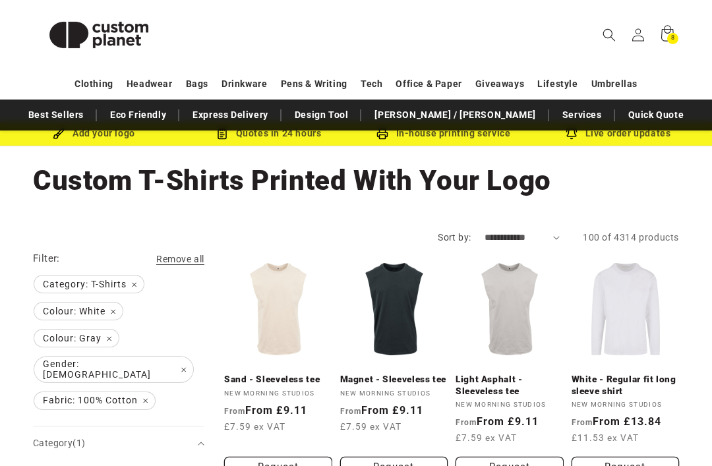
click at [483, 377] on link "Light Asphalt - Sleeveless tee" at bounding box center [509, 385] width 108 height 23
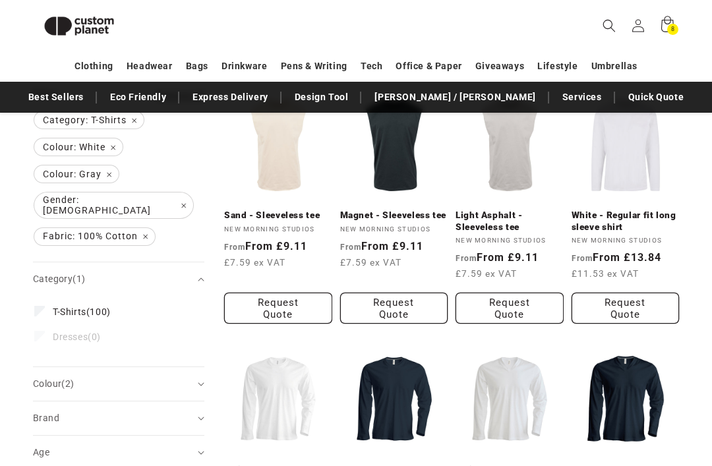
click at [197, 407] on summary "Brand (0)" at bounding box center [118, 418] width 171 height 34
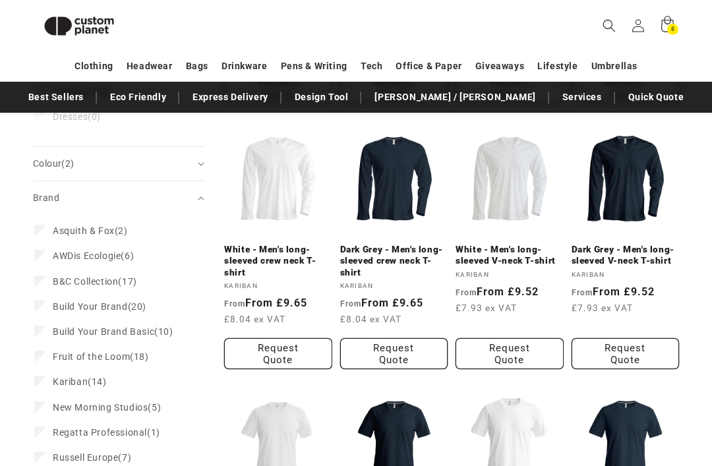
scroll to position [401, 0]
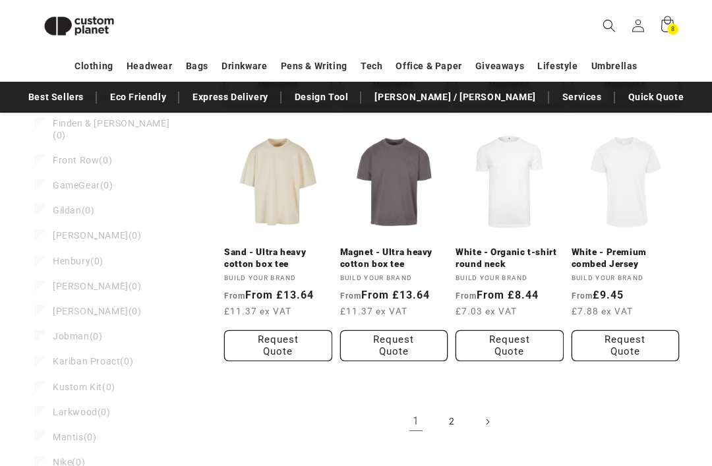
scroll to position [1159, 0]
click at [462, 422] on link "2" at bounding box center [451, 421] width 29 height 29
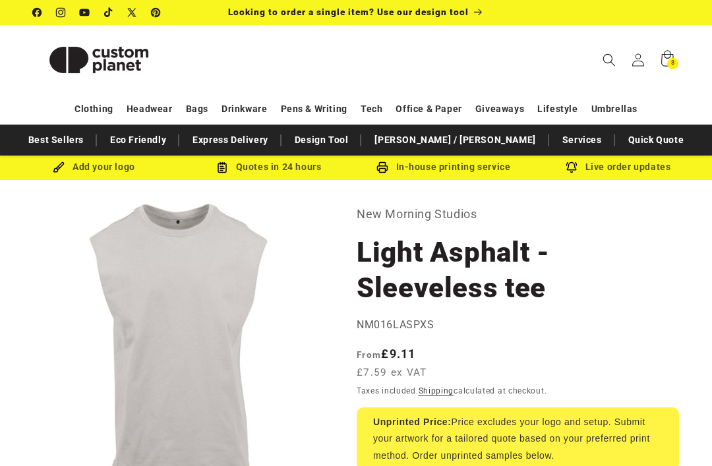
click at [605, 58] on icon "Search" at bounding box center [608, 59] width 13 height 13
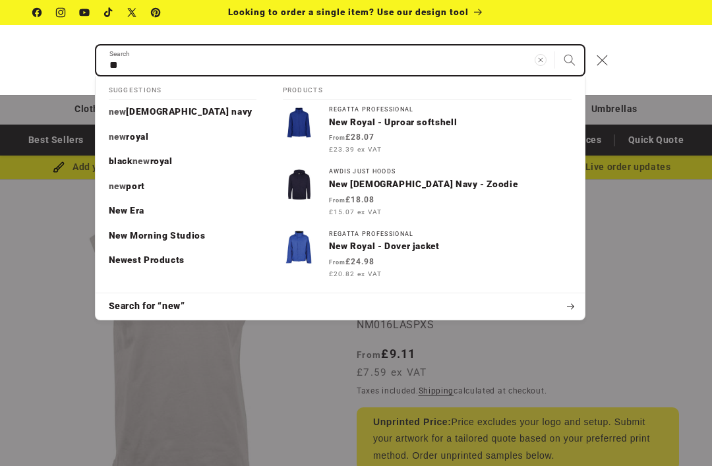
type input "*"
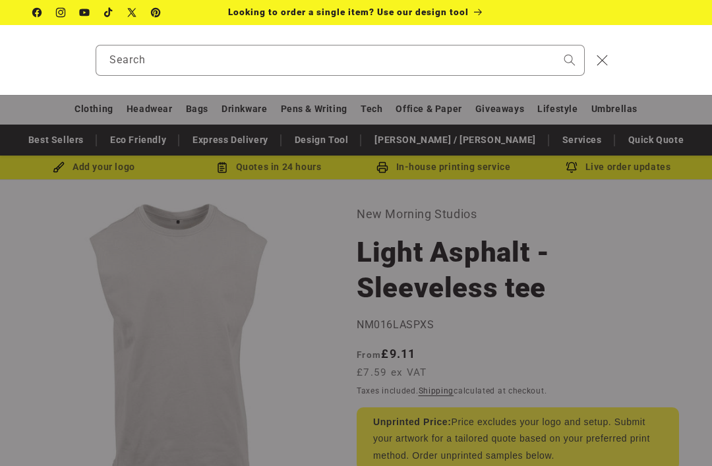
click at [603, 63] on icon "Close" at bounding box center [602, 60] width 11 height 11
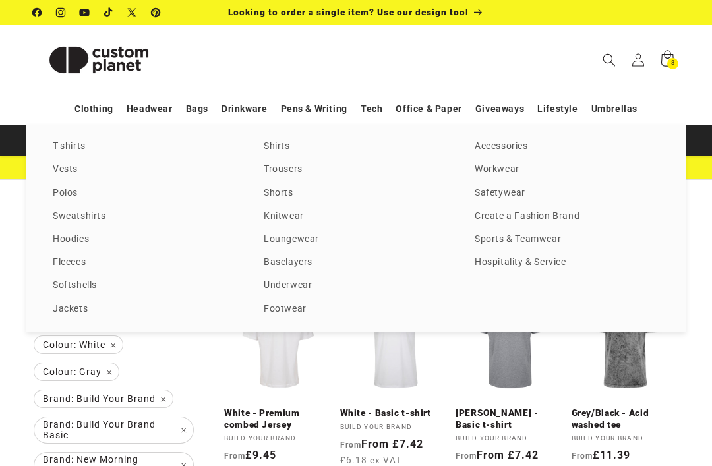
click at [80, 151] on link "T-shirts" at bounding box center [145, 147] width 185 height 18
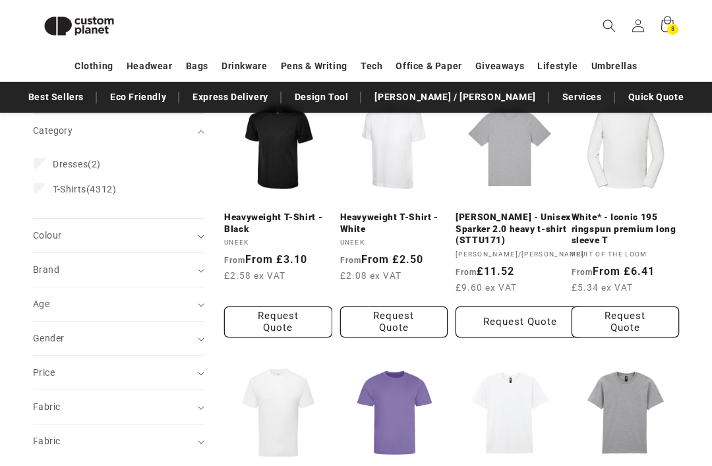
scroll to position [198, 0]
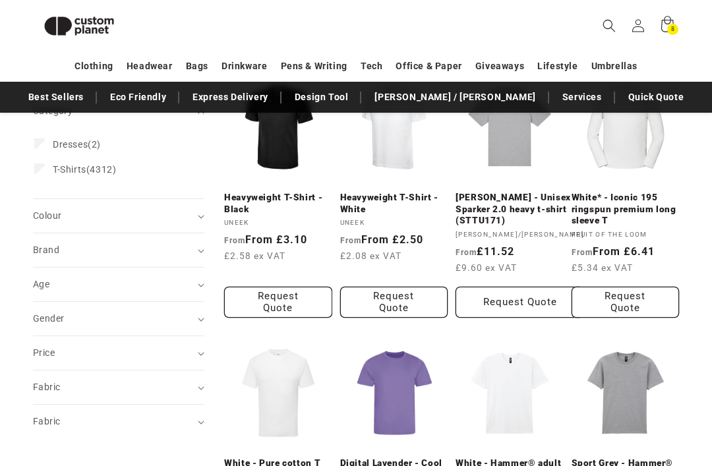
click at [203, 289] on summary "Age (0)" at bounding box center [118, 285] width 171 height 34
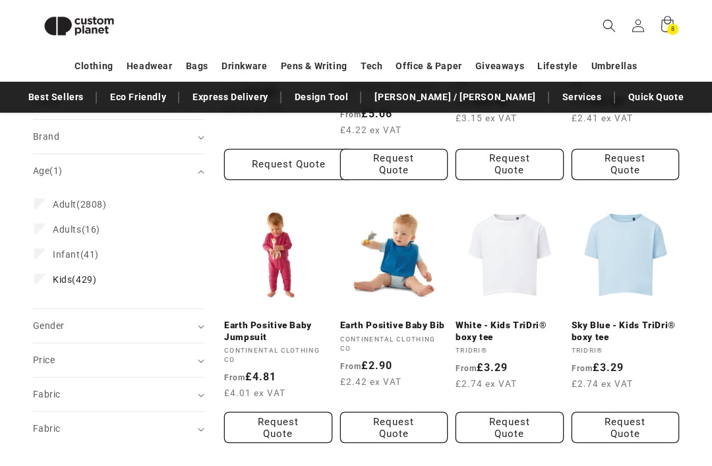
scroll to position [308, 0]
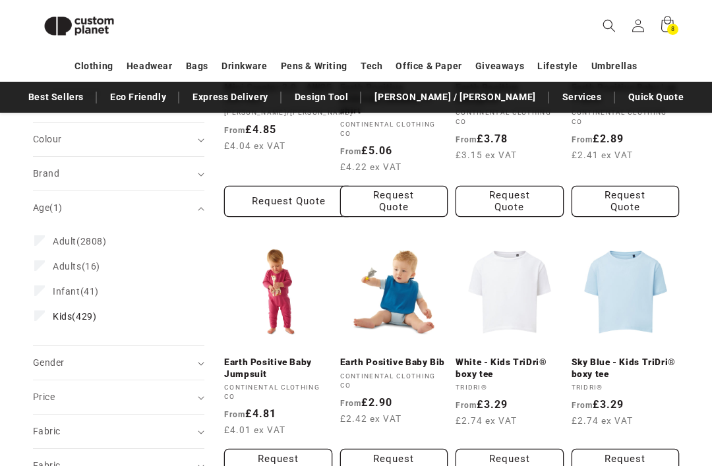
click at [202, 435] on summary "Fabric (0)" at bounding box center [118, 432] width 171 height 34
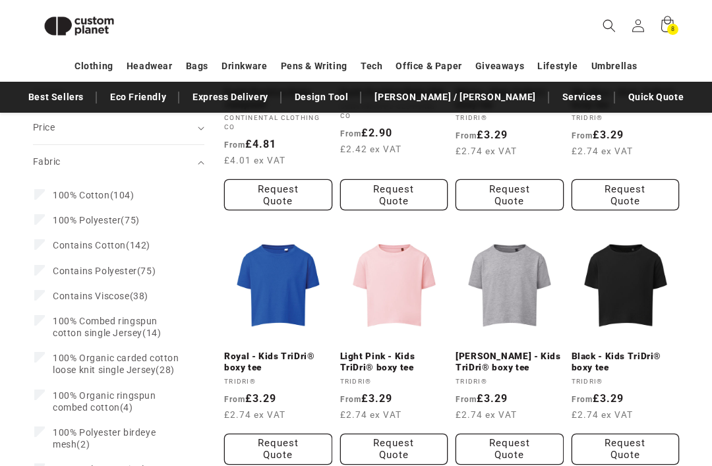
scroll to position [577, 0]
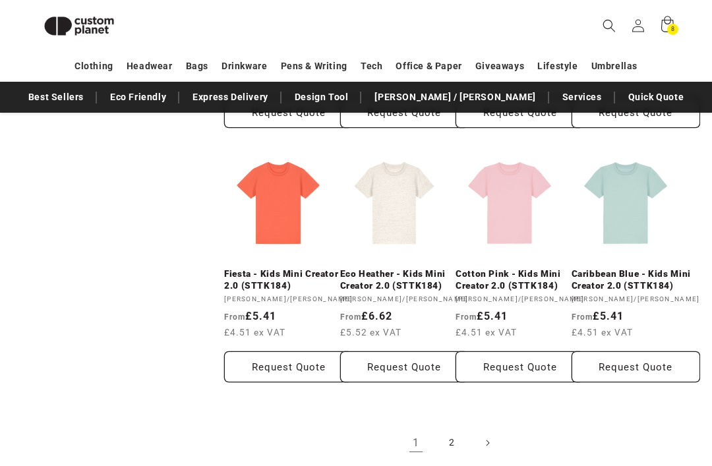
scroll to position [1150, 0]
click at [627, 268] on link "Caribbean Blue - Kids Mini Creator 2.0 (STTK184)" at bounding box center [636, 279] width 129 height 23
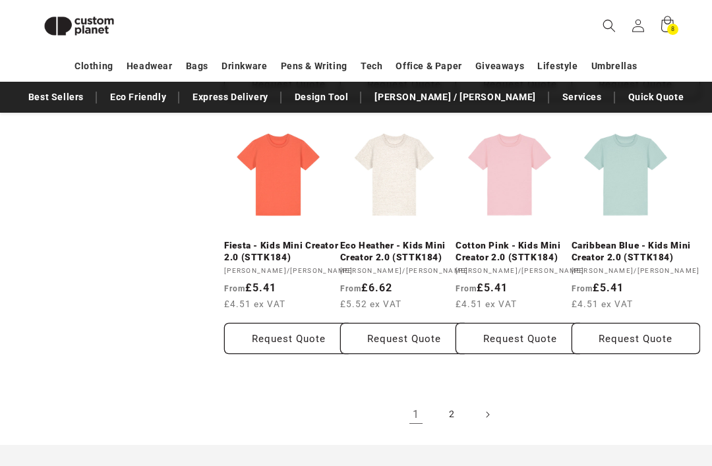
scroll to position [1177, 0]
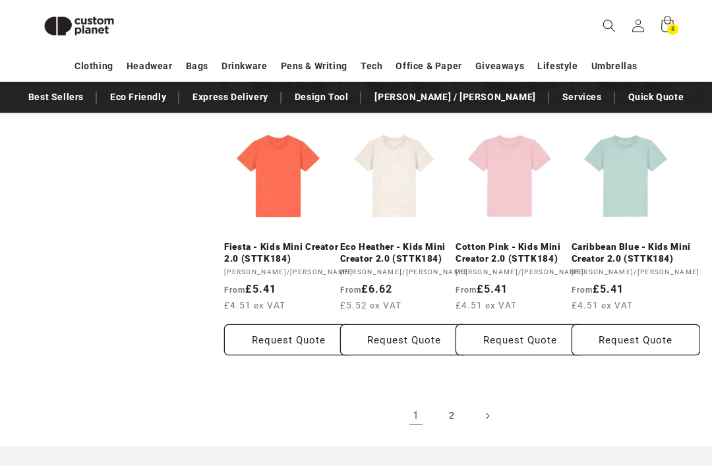
click at [442, 430] on link "2" at bounding box center [451, 415] width 29 height 29
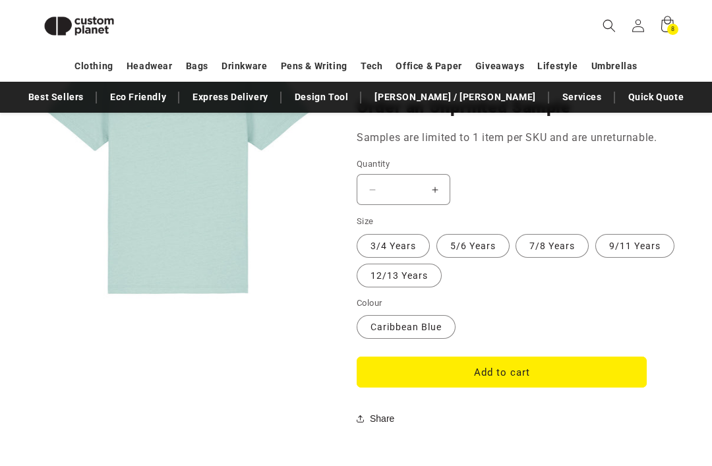
scroll to position [1119, 0]
click at [620, 258] on label "9/11 Years Variant sold out or unavailable" at bounding box center [634, 246] width 79 height 24
click at [578, 388] on button "Add to cart" at bounding box center [502, 372] width 290 height 31
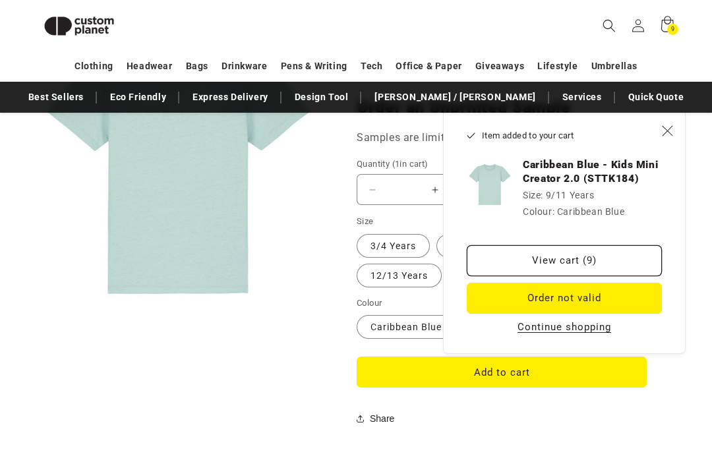
click at [551, 330] on button "Continue shopping" at bounding box center [564, 326] width 102 height 13
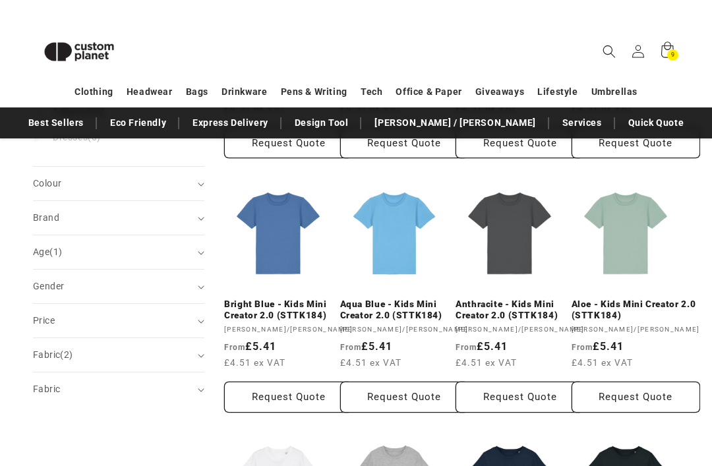
scroll to position [345, 0]
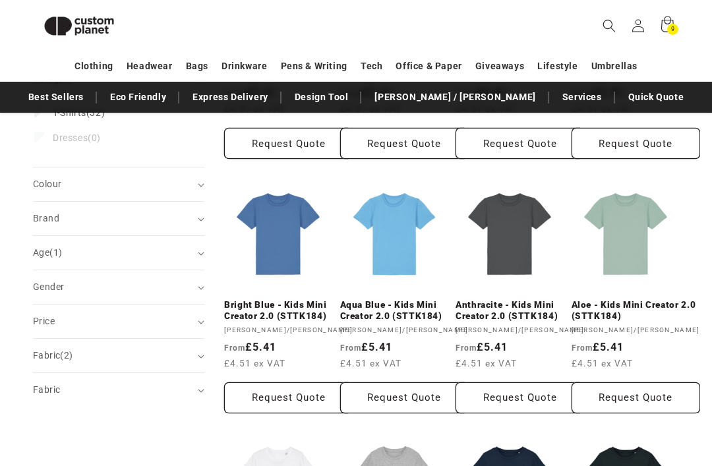
click at [625, 299] on link "Aloe - Kids Mini Creator 2.0 (STTK184)" at bounding box center [636, 310] width 129 height 23
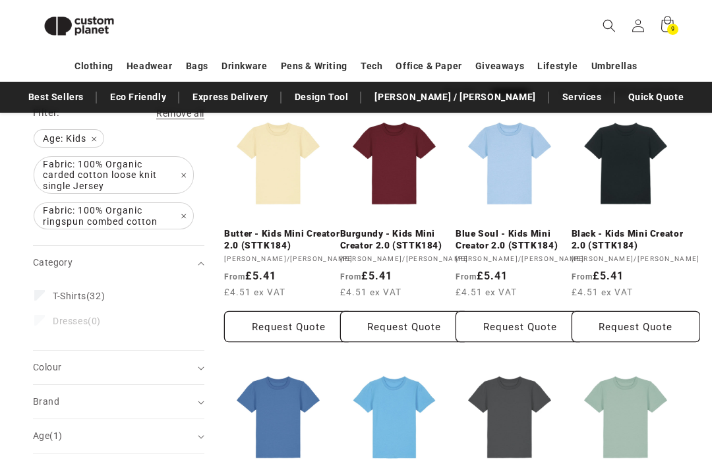
scroll to position [387, 0]
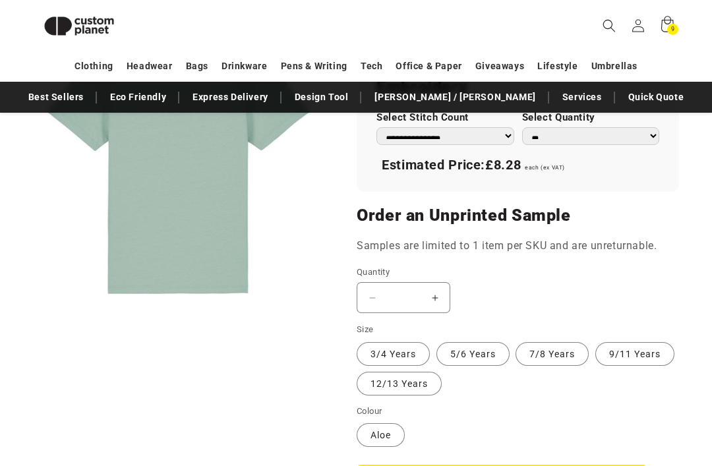
scroll to position [981, 0]
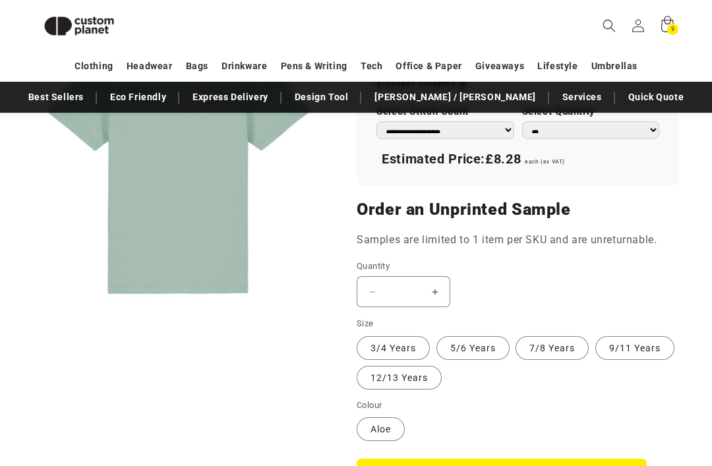
click at [542, 360] on label "7/8 Years Variant sold out or unavailable" at bounding box center [551, 348] width 73 height 24
click at [564, 465] on button "Add to cart" at bounding box center [502, 474] width 290 height 31
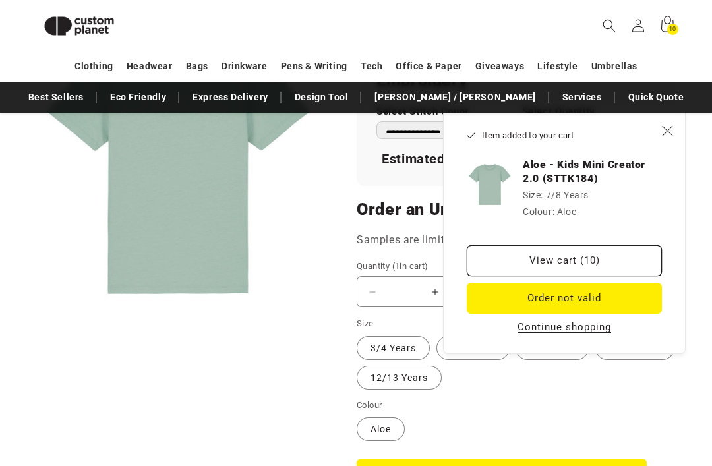
click at [670, 129] on icon "Close" at bounding box center [667, 130] width 11 height 11
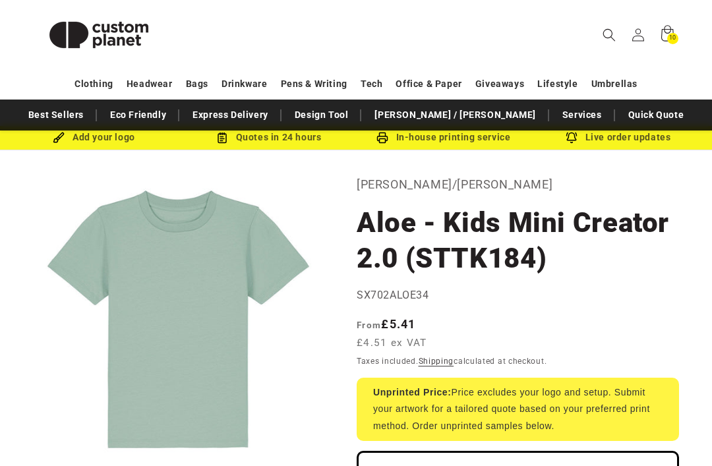
scroll to position [30, 0]
click at [672, 35] on span "10" at bounding box center [672, 38] width 7 height 11
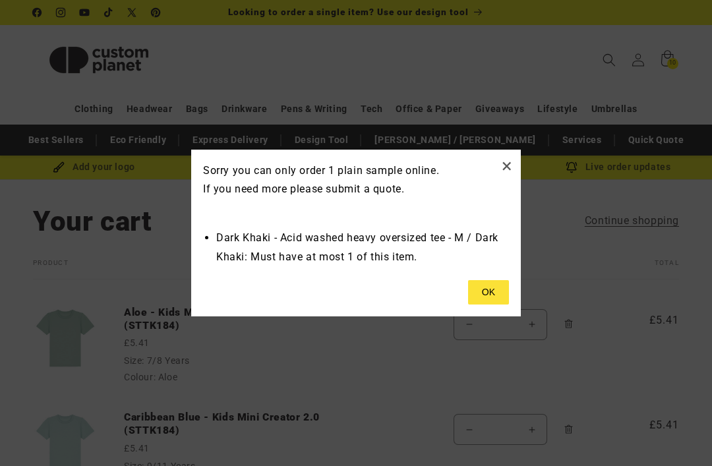
click at [486, 296] on button at bounding box center [488, 292] width 41 height 25
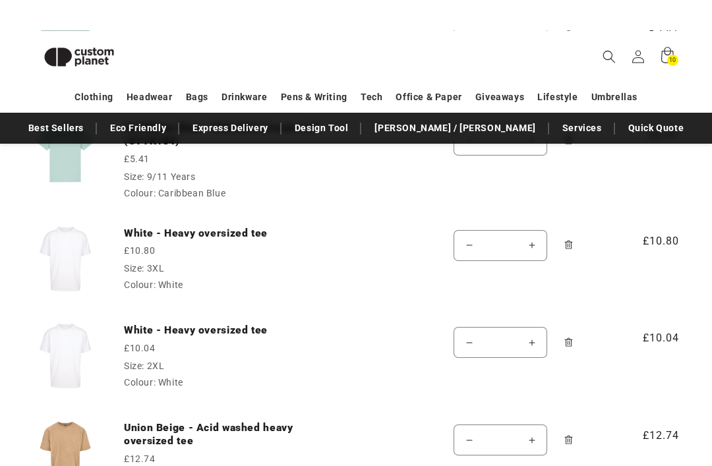
scroll to position [272, 0]
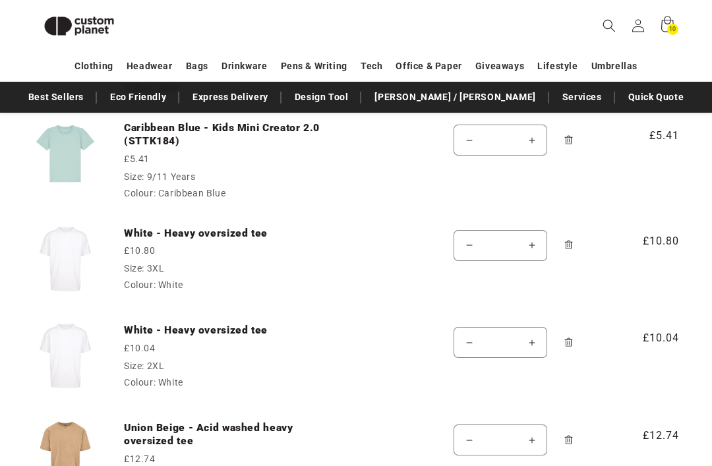
click at [562, 248] on span "Remove White - Heavy oversized tee - 3XL / White" at bounding box center [568, 245] width 13 height 13
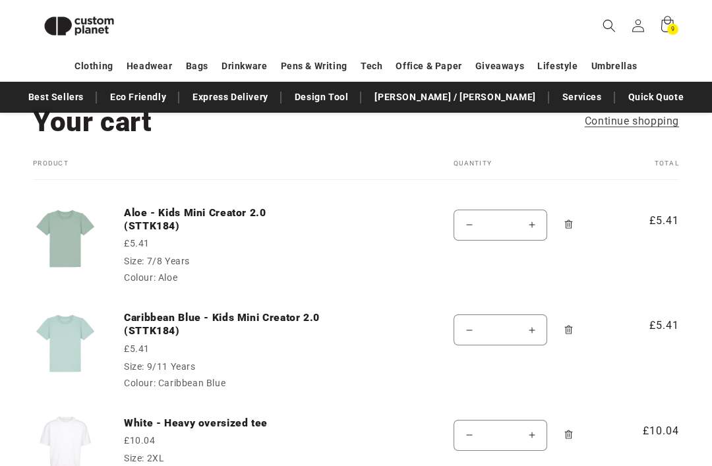
scroll to position [0, 0]
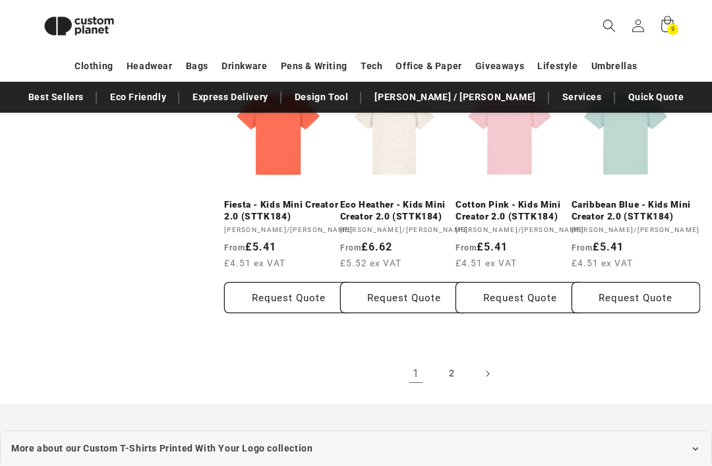
scroll to position [1219, 0]
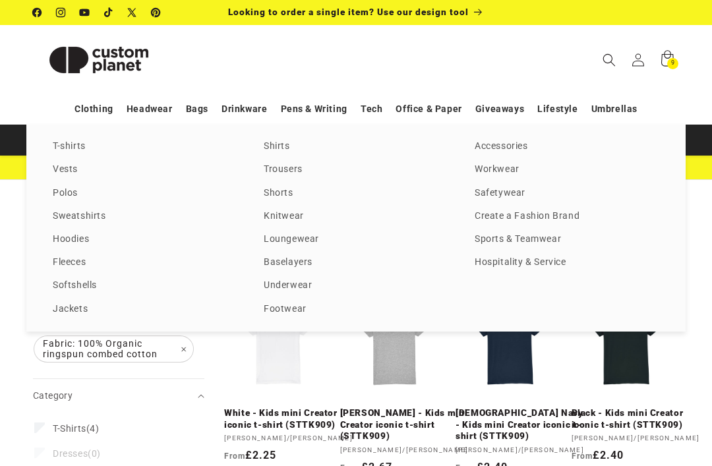
click at [84, 150] on link "T-shirts" at bounding box center [145, 147] width 185 height 18
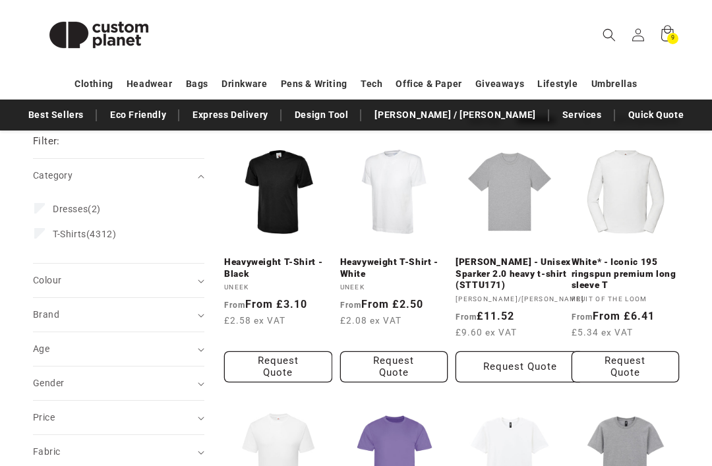
scroll to position [150, 0]
click at [198, 314] on icon "Brand (0 selected)" at bounding box center [201, 316] width 7 height 4
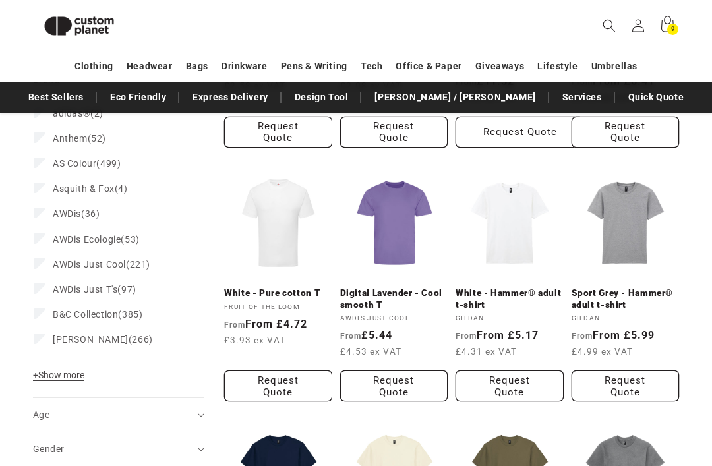
scroll to position [368, 0]
click at [71, 377] on span "+ Show more" at bounding box center [58, 375] width 51 height 11
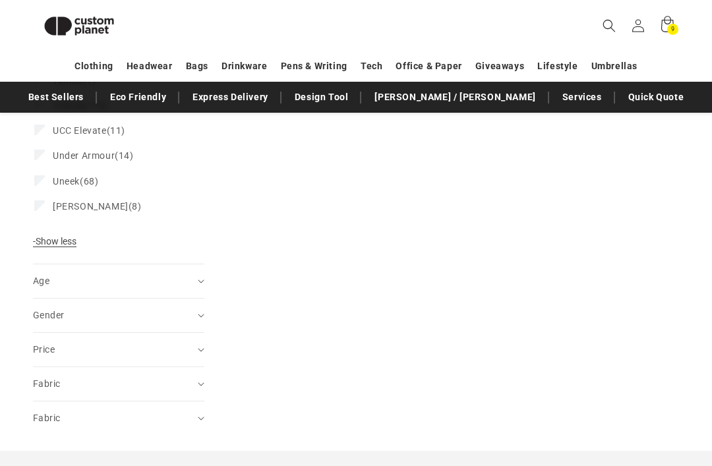
scroll to position [1767, 0]
click at [200, 314] on icon "Gender (0 selected)" at bounding box center [201, 316] width 7 height 4
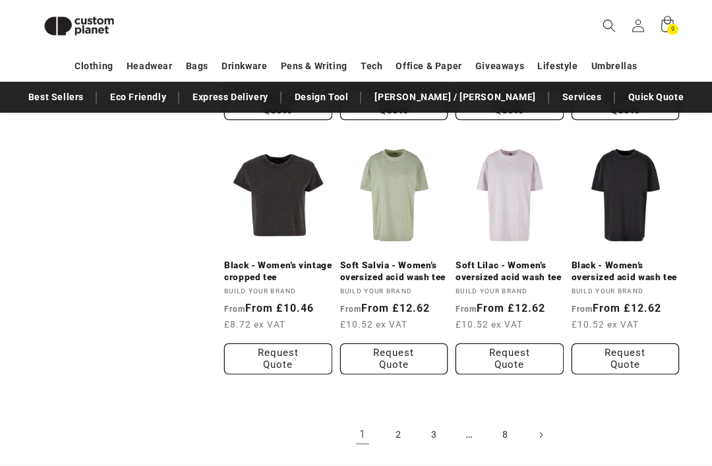
scroll to position [1146, 0]
click at [403, 438] on link "2" at bounding box center [398, 435] width 29 height 29
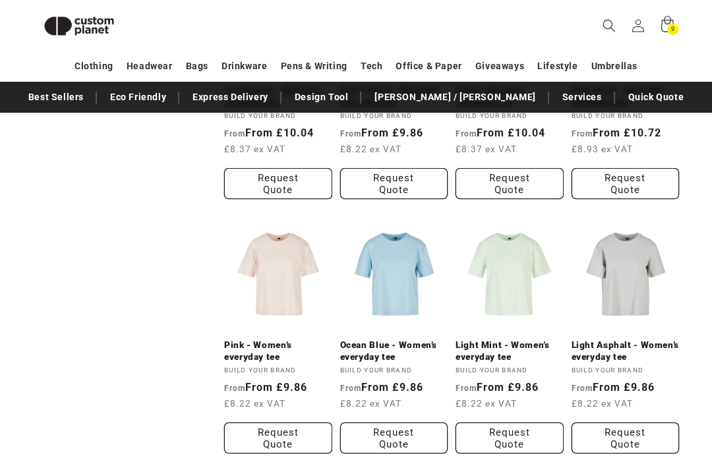
scroll to position [1075, 0]
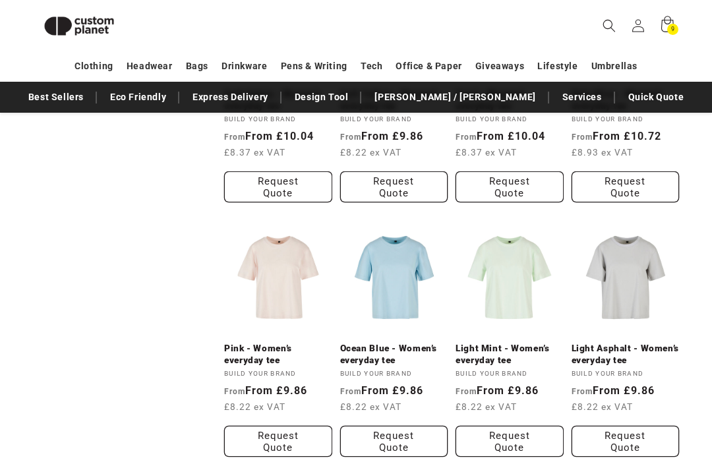
click at [626, 343] on link "Light Asphalt - Women’s everyday tee" at bounding box center [626, 354] width 108 height 23
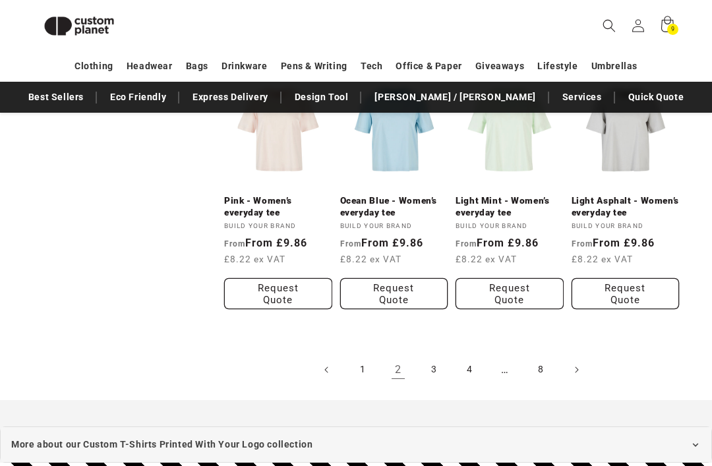
scroll to position [1223, 0]
click at [436, 359] on link "3" at bounding box center [433, 369] width 29 height 29
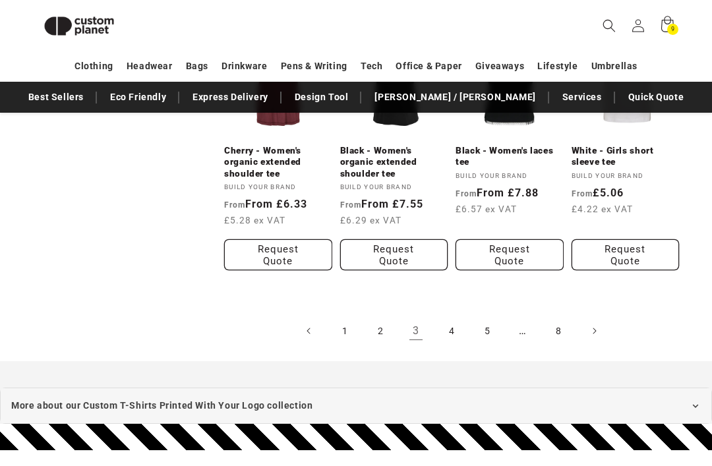
scroll to position [1308, 0]
click at [454, 316] on link "4" at bounding box center [451, 330] width 29 height 29
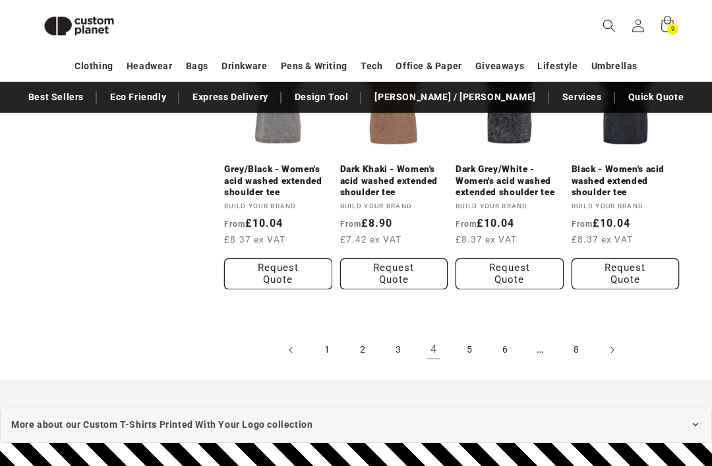
scroll to position [1251, 0]
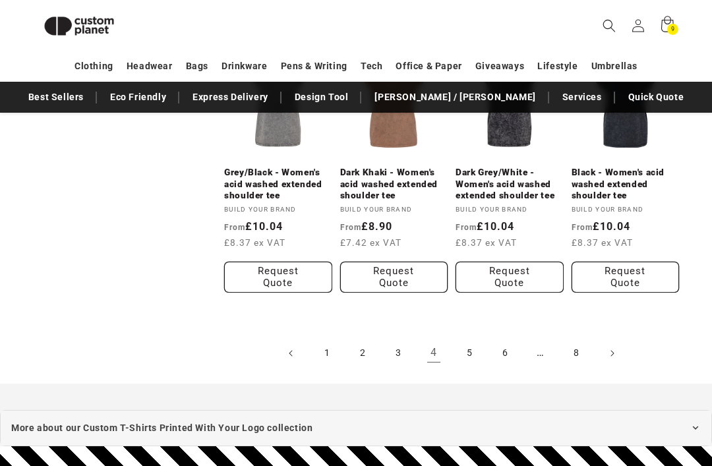
click at [472, 345] on link "5" at bounding box center [469, 353] width 29 height 29
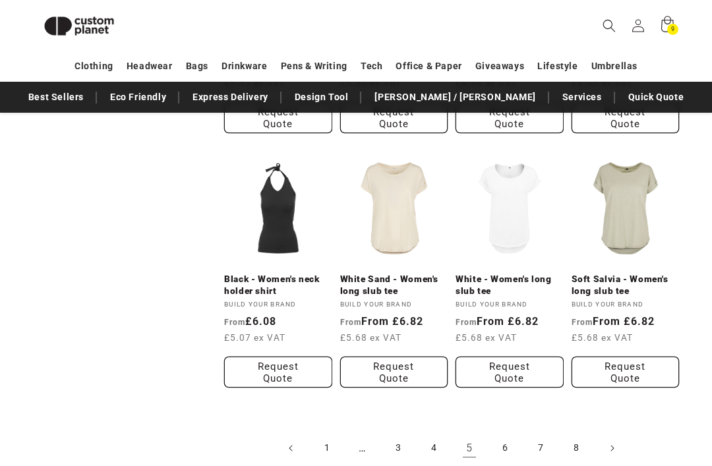
scroll to position [1144, 0]
click at [511, 442] on link "6" at bounding box center [504, 448] width 29 height 29
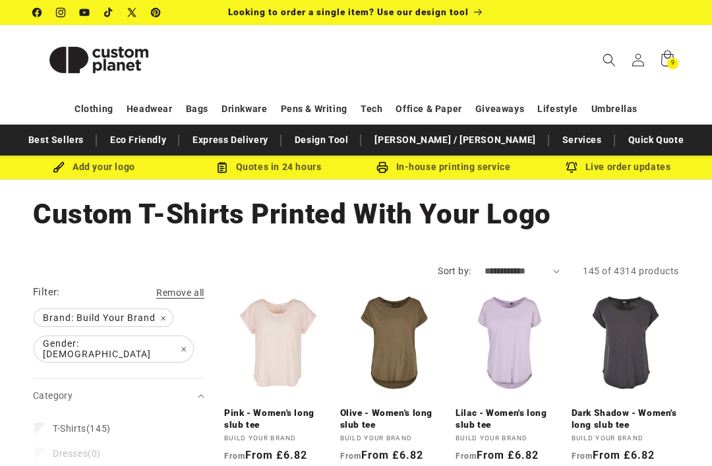
click at [605, 61] on icon "Search" at bounding box center [608, 59] width 13 height 13
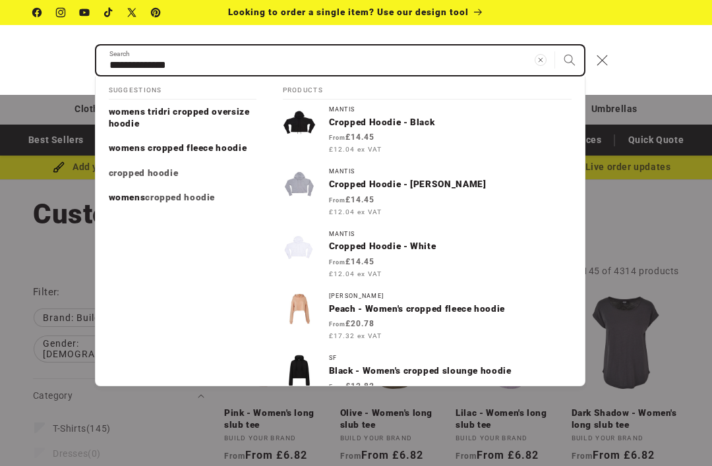
type input "**********"
click at [569, 60] on button "Search" at bounding box center [569, 59] width 29 height 29
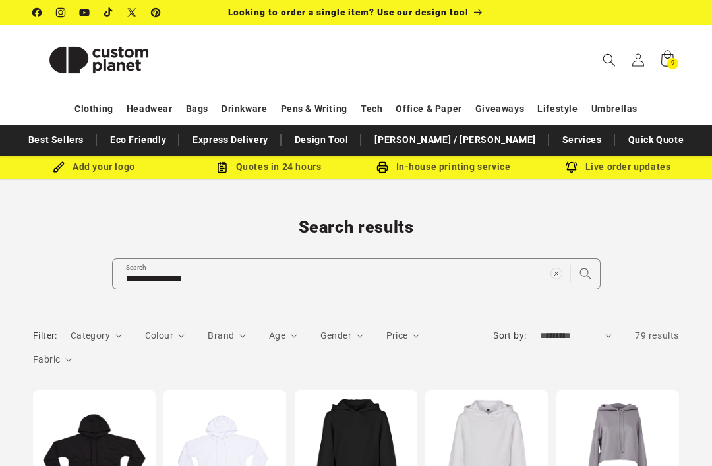
click at [551, 277] on circle "Clear search term" at bounding box center [555, 273] width 11 height 11
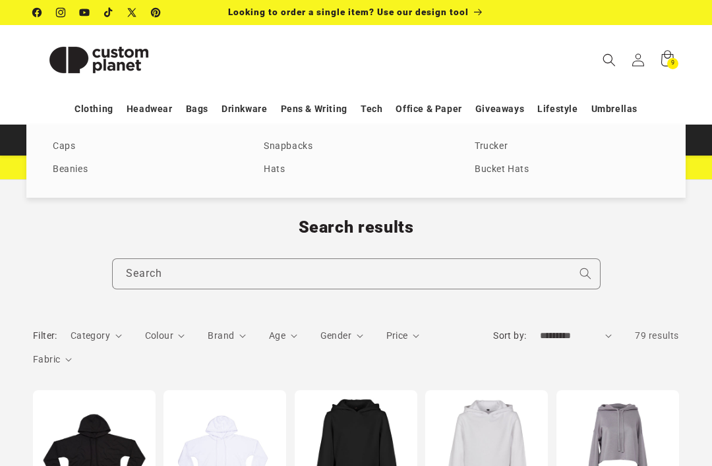
click at [58, 148] on link "Caps" at bounding box center [145, 147] width 185 height 18
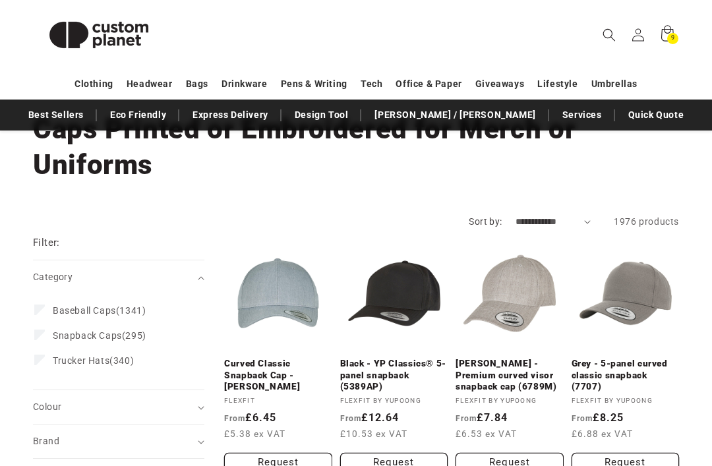
scroll to position [115, 0]
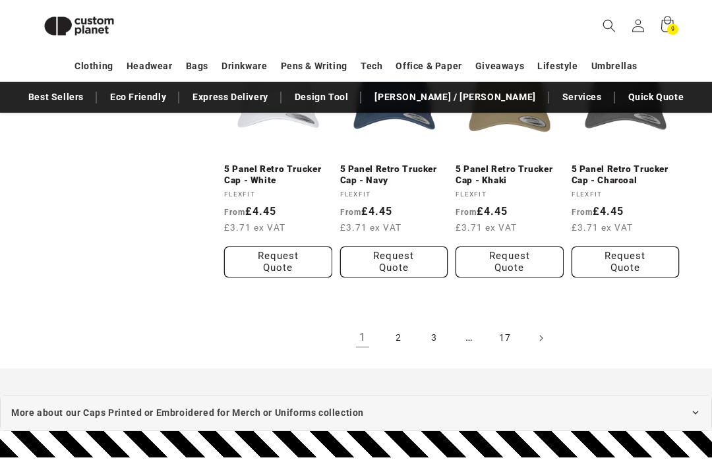
scroll to position [1302, 0]
click at [399, 333] on link "2" at bounding box center [398, 338] width 29 height 29
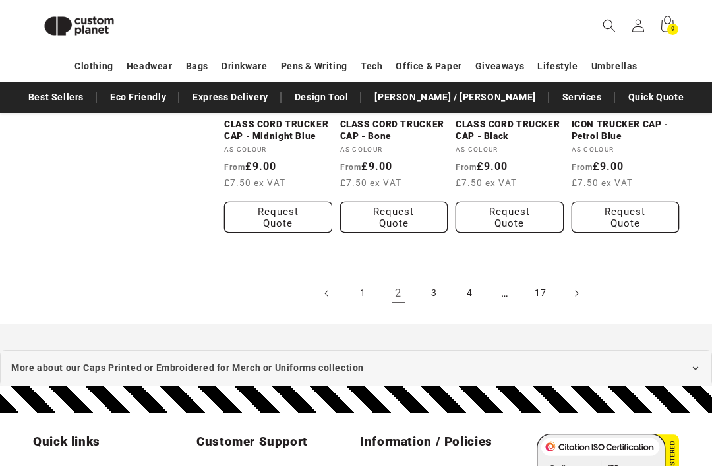
scroll to position [1335, 0]
click at [436, 279] on link "3" at bounding box center [433, 293] width 29 height 29
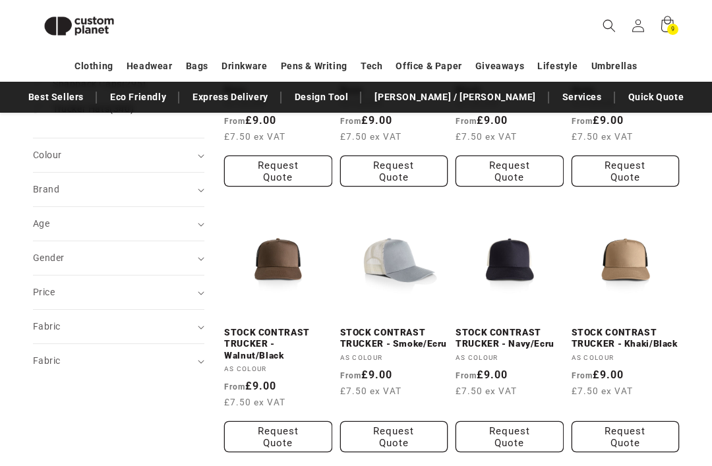
scroll to position [352, 0]
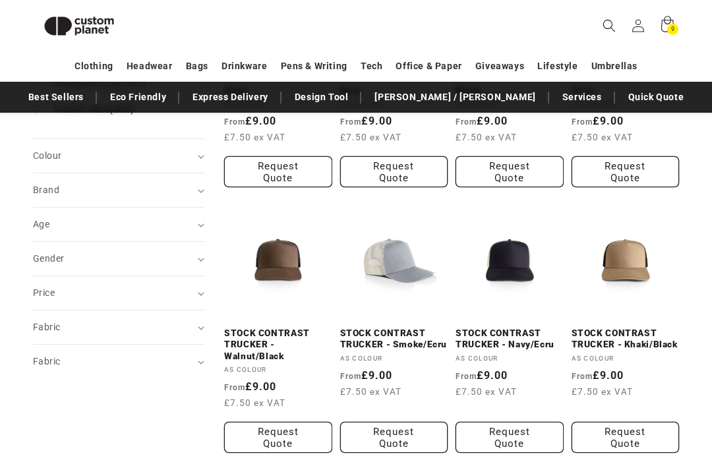
click at [200, 179] on summary "Brand (0)" at bounding box center [118, 190] width 171 height 34
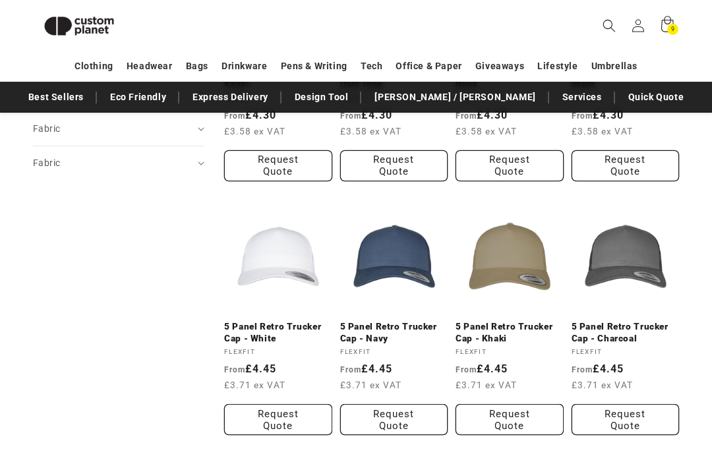
scroll to position [878, 0]
click at [524, 329] on link "5 Panel Retro Trucker Cap - Khaki" at bounding box center [509, 332] width 108 height 23
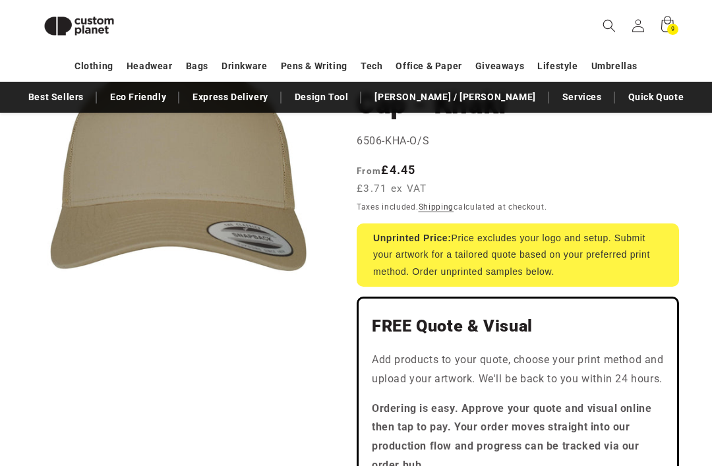
scroll to position [172, 0]
